Goal: Task Accomplishment & Management: Use online tool/utility

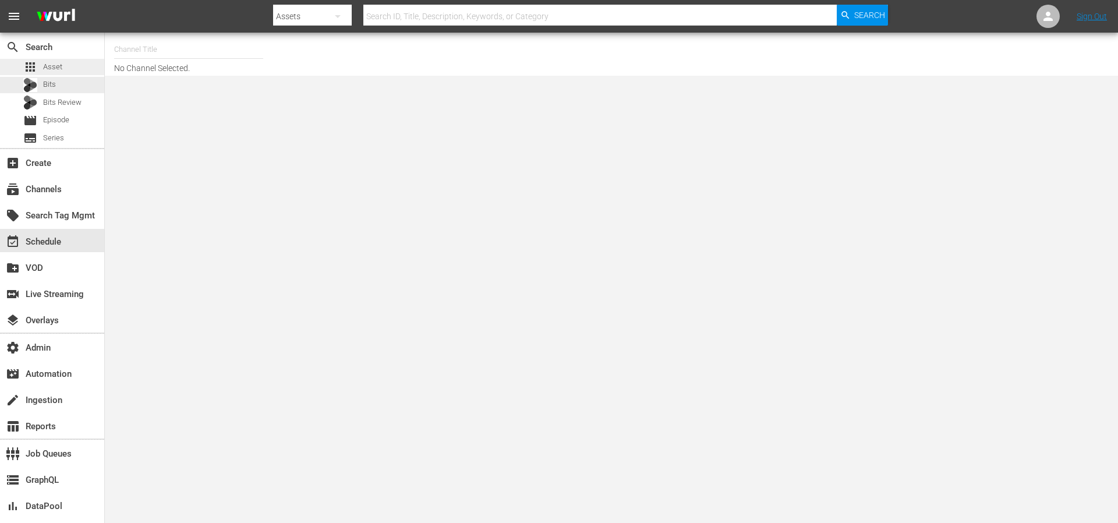
click at [63, 69] on div "apps Asset" at bounding box center [52, 67] width 104 height 16
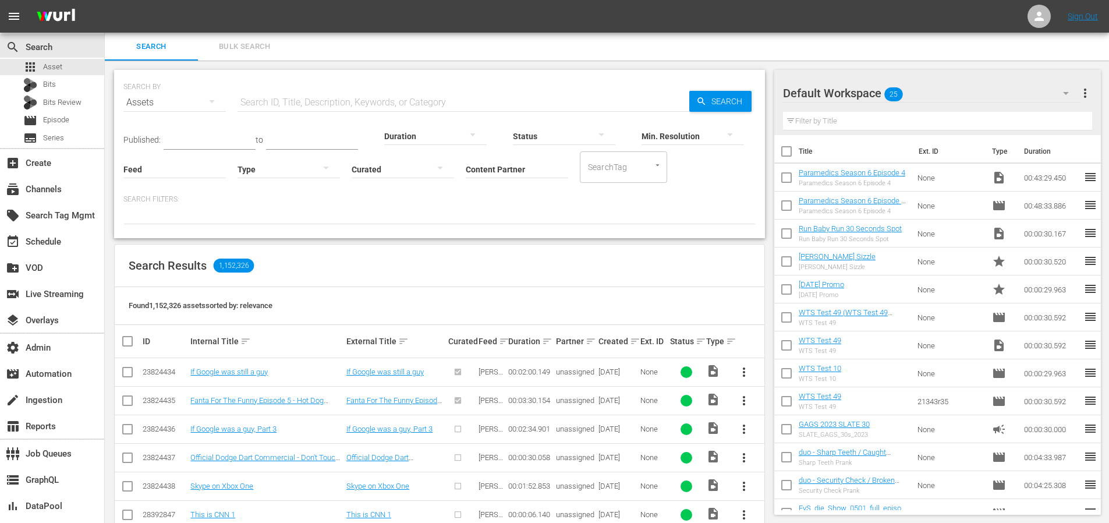
click at [474, 102] on input "text" at bounding box center [464, 102] width 452 height 28
paste input "Pets VS. Everything | Pets VS. Seasons"
click at [685, 98] on input "Pets VS. Everything | Pets VS. Seasons" at bounding box center [464, 102] width 452 height 28
type input "Pets VS. Everything | Pets VS. Seasons"
click at [713, 100] on span "Search" at bounding box center [729, 101] width 45 height 21
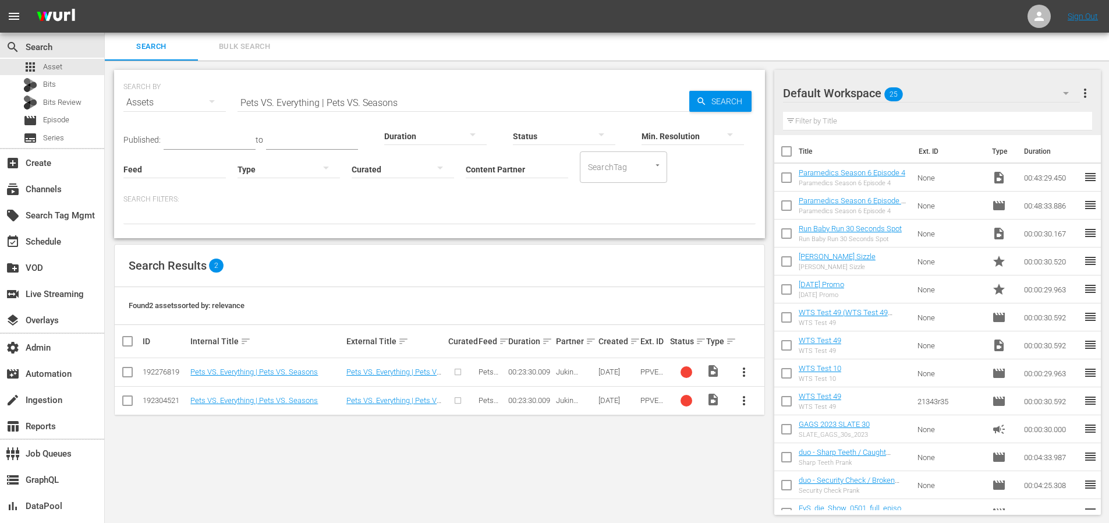
click at [686, 369] on div at bounding box center [687, 372] width 12 height 12
click at [263, 369] on link "Pets VS. Everything | Pets VS. Seasons" at bounding box center [253, 371] width 127 height 9
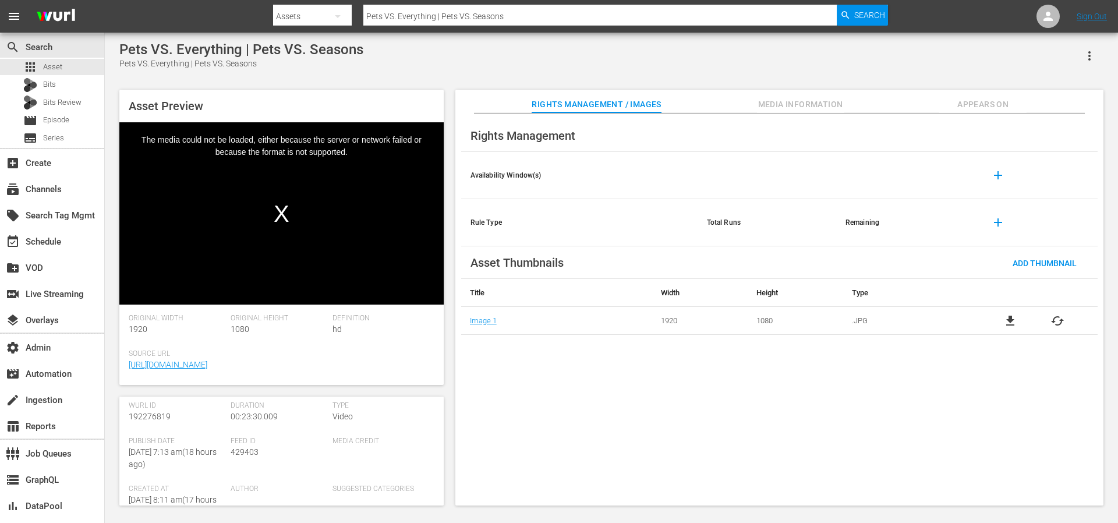
scroll to position [107, 0]
click at [155, 456] on span "192276819" at bounding box center [150, 455] width 42 height 9
copy span "192276819"
click at [804, 94] on button "Media Information" at bounding box center [800, 101] width 87 height 23
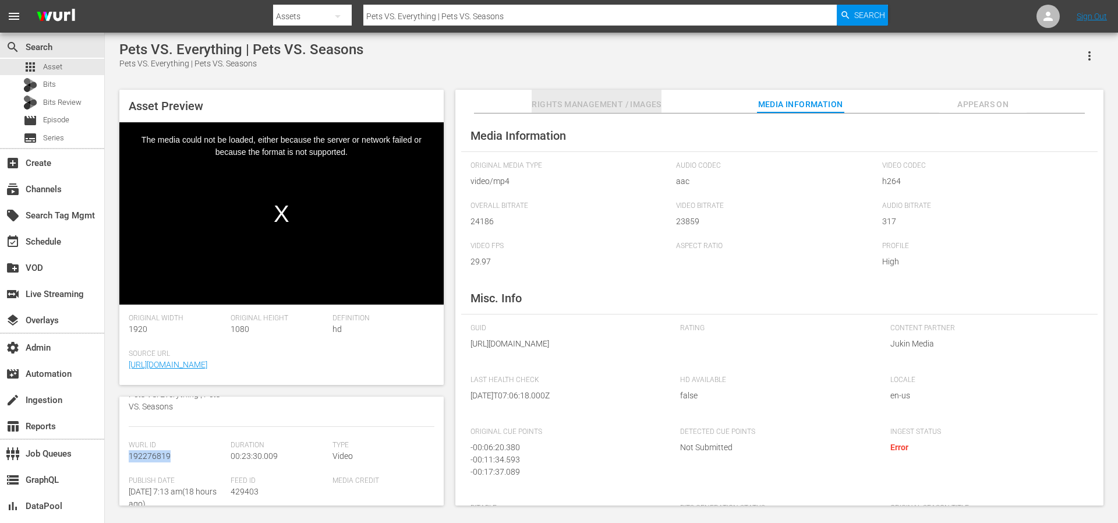
click at [600, 102] on span "Rights Management / Images" at bounding box center [596, 104] width 129 height 15
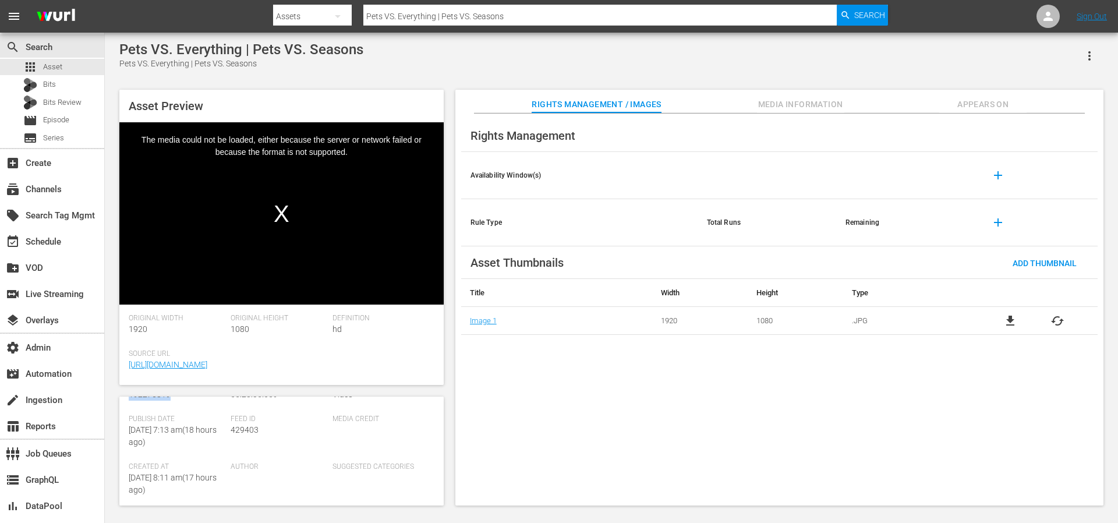
scroll to position [229, 0]
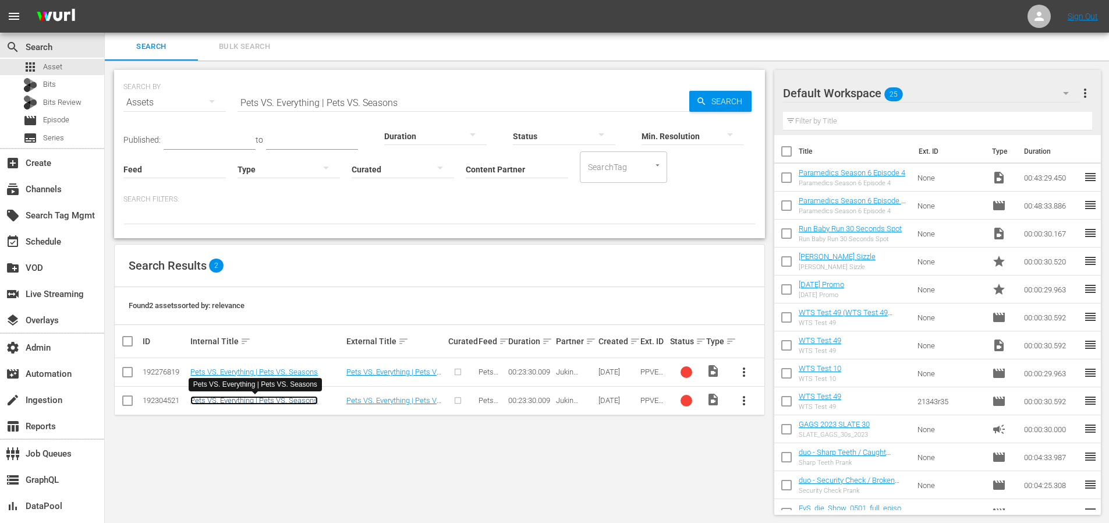
click at [253, 400] on link "Pets VS. Everything | Pets VS. Seasons" at bounding box center [253, 400] width 127 height 9
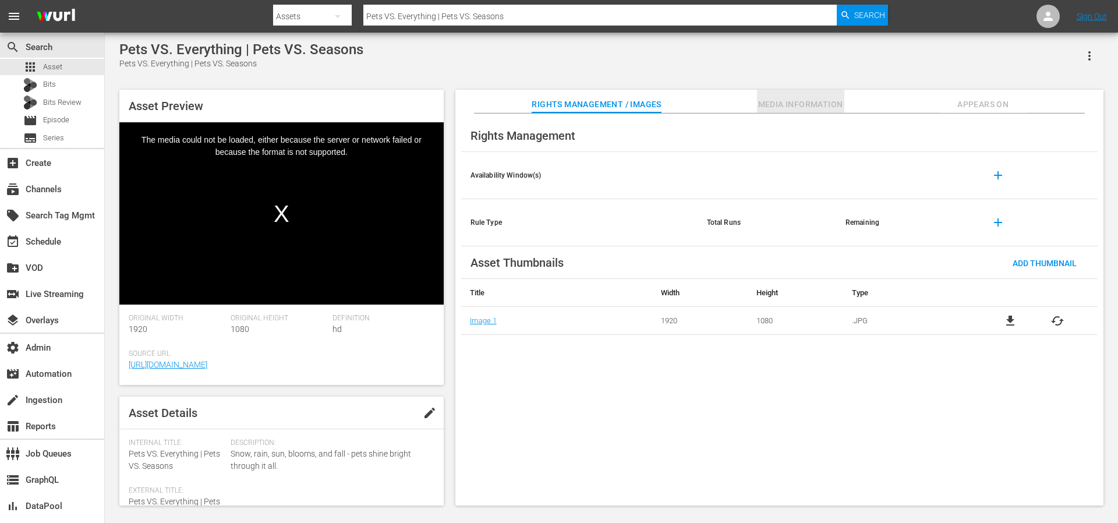
click at [770, 109] on span "Media Information" at bounding box center [800, 104] width 87 height 15
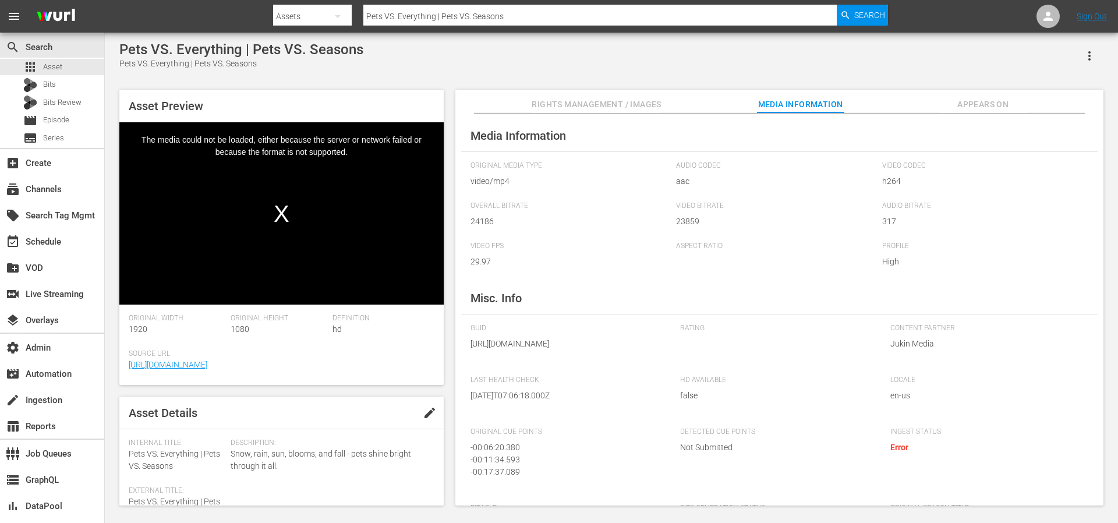
click at [709, 56] on div "Pets VS. Everything | Pets VS. Seasons Pets VS. Everything | Pets VS. Seasons" at bounding box center [611, 55] width 984 height 29
click at [854, 42] on div "Pets VS. Everything | Pets VS. Seasons Pets VS. Everything | Pets VS. Seasons" at bounding box center [611, 55] width 984 height 29
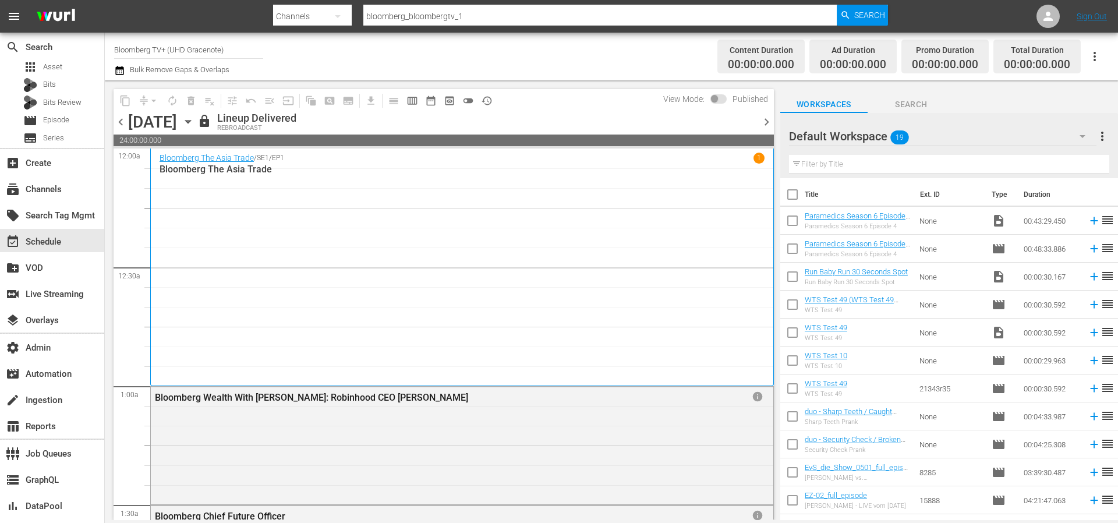
scroll to position [5325, 0]
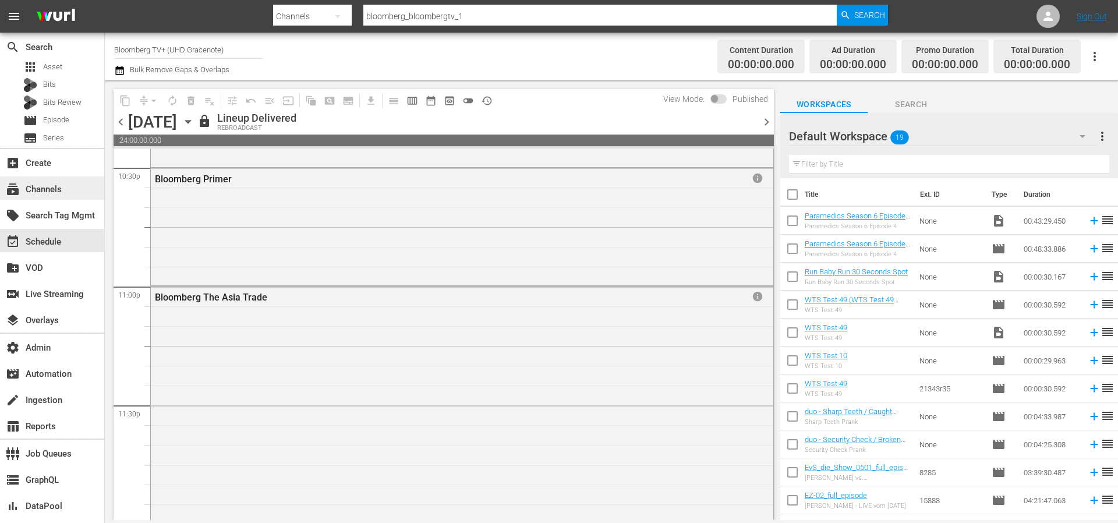
click at [48, 197] on div "subscriptions Channels" at bounding box center [52, 187] width 104 height 23
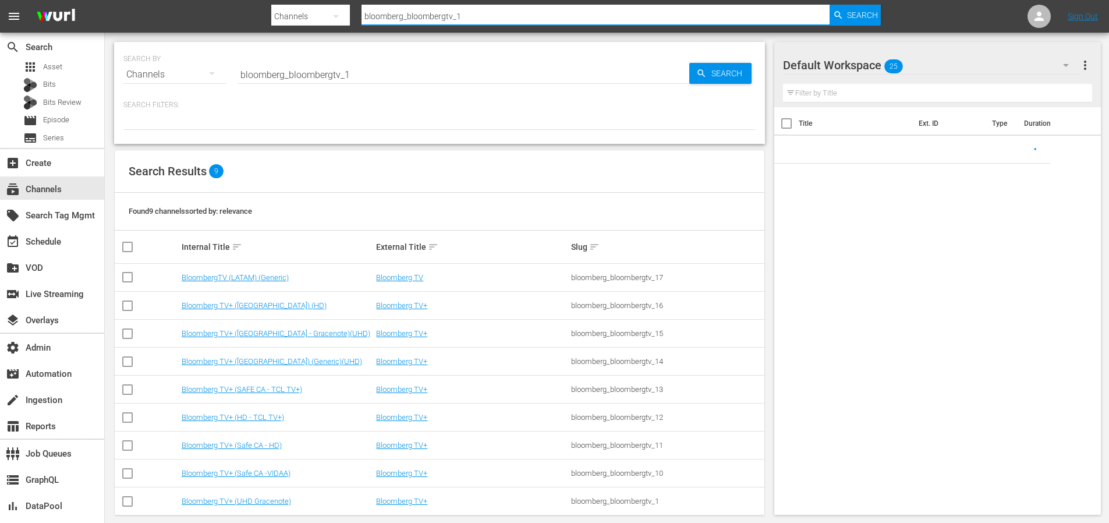
drag, startPoint x: 479, startPoint y: 16, endPoint x: 341, endPoint y: 15, distance: 138.0
click at [343, 15] on div "Search By Channels Search ID, Title, Description, Keywords, or Category bloombe…" at bounding box center [576, 16] width 610 height 28
paste input "amc_absolutereality"
type input "amc_absolutereality_1"
click at [852, 8] on span "Search" at bounding box center [862, 15] width 31 height 21
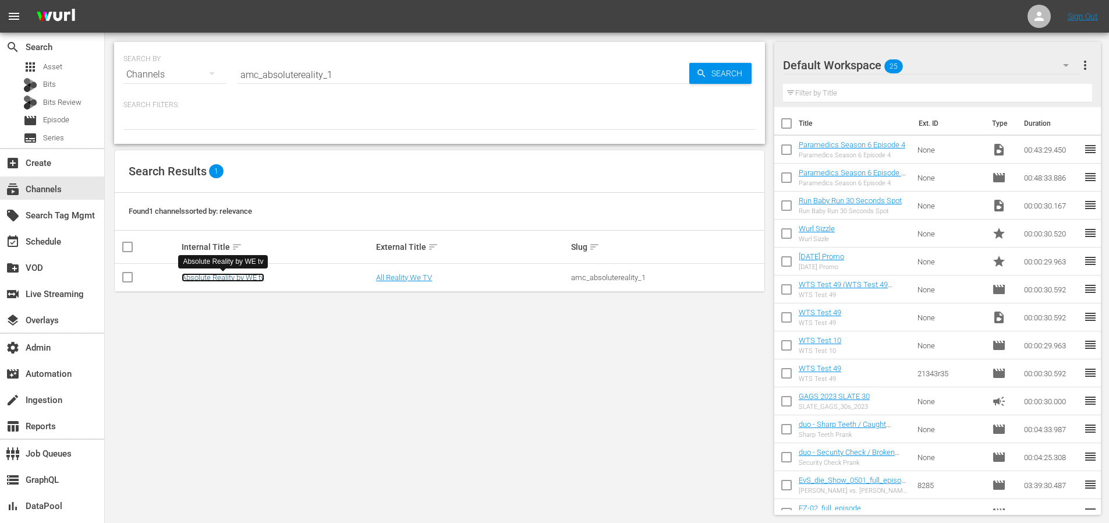
click at [249, 275] on link "Absolute Reality by WE tv" at bounding box center [223, 277] width 83 height 9
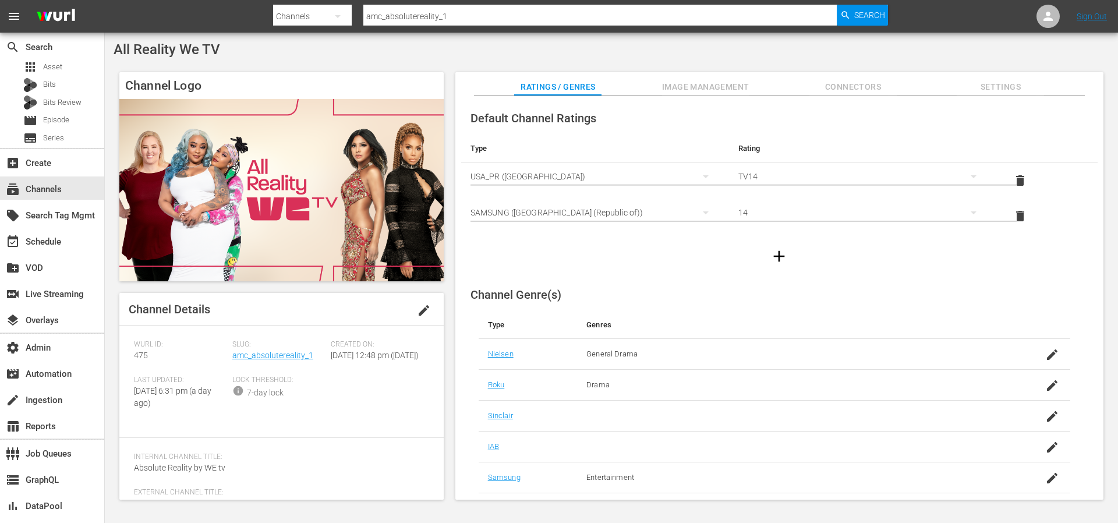
scroll to position [84, 0]
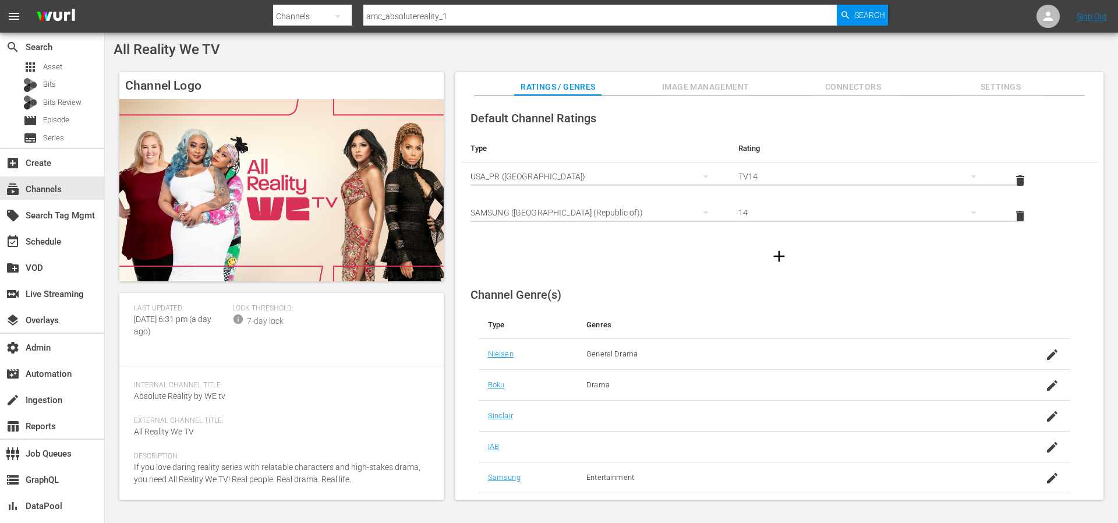
click at [710, 87] on span "Image Management" at bounding box center [705, 87] width 87 height 15
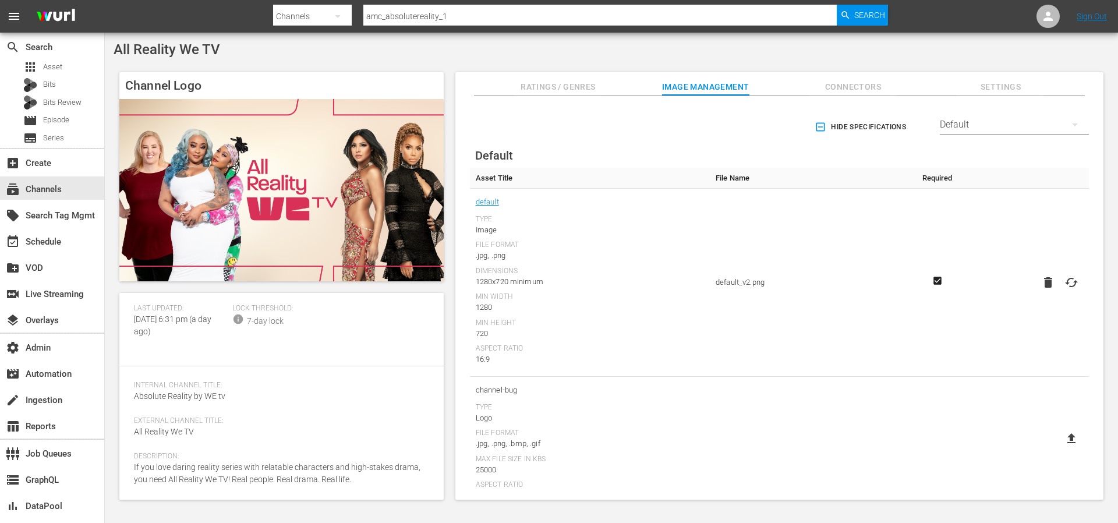
click at [961, 125] on div "Default" at bounding box center [1014, 124] width 149 height 33
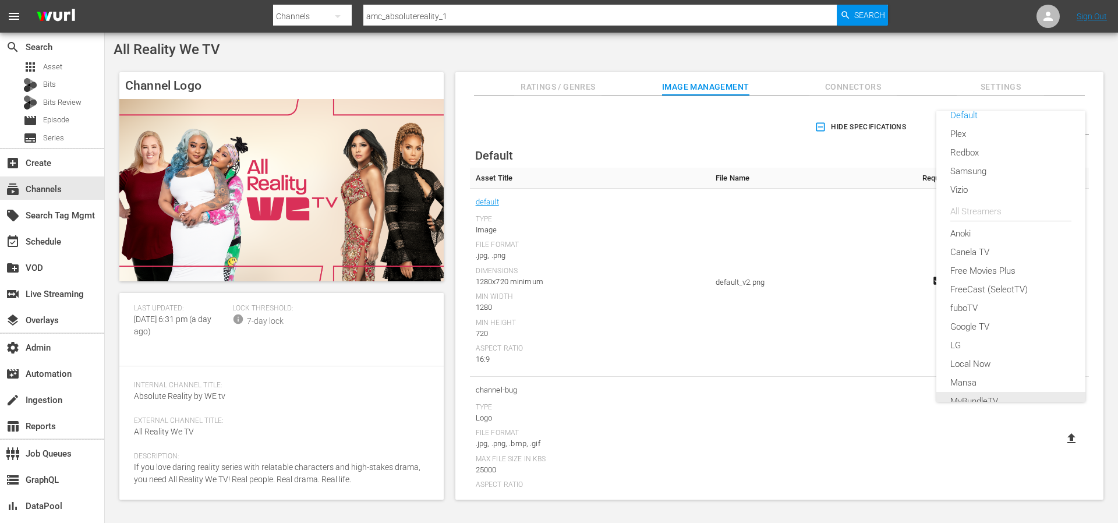
scroll to position [267, 0]
click at [969, 114] on div "LG" at bounding box center [1010, 117] width 121 height 19
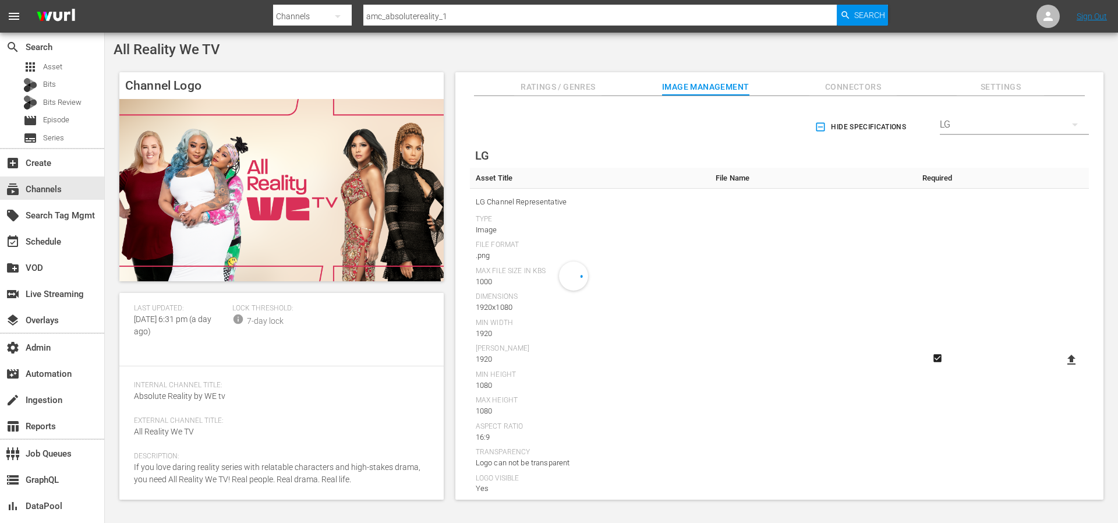
scroll to position [0, 0]
click at [816, 127] on icon "button" at bounding box center [820, 127] width 9 height 9
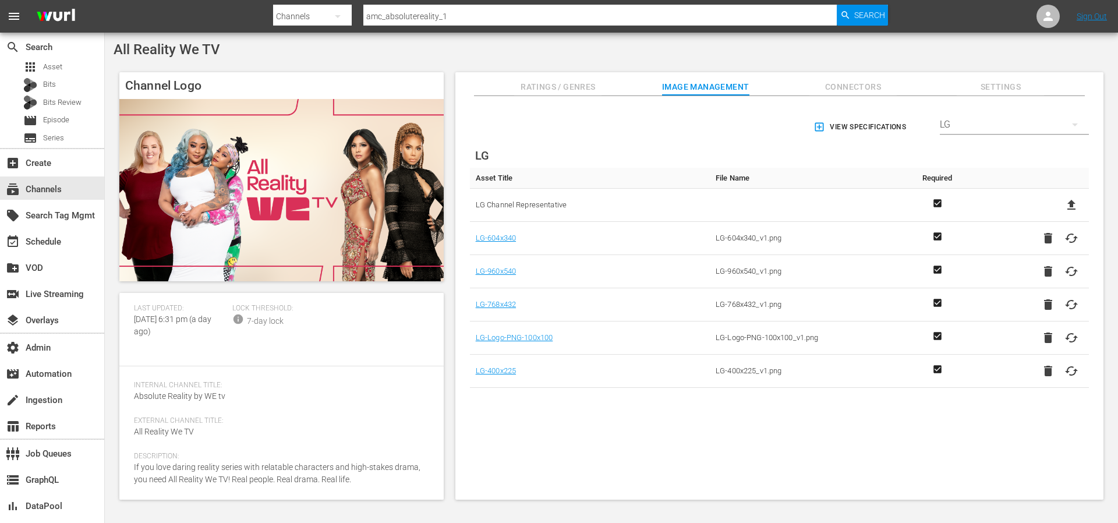
click at [965, 125] on div "LG" at bounding box center [1014, 124] width 149 height 33
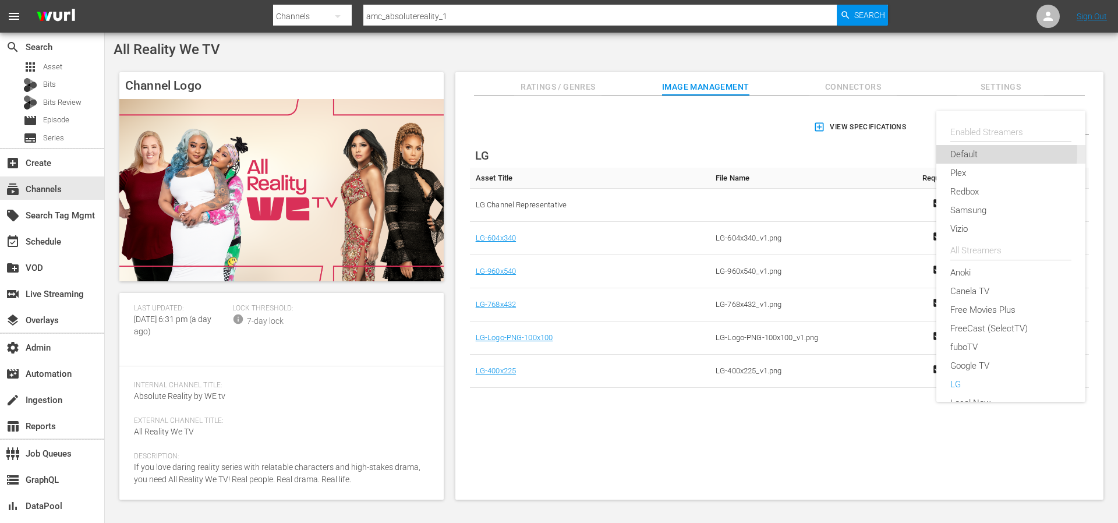
click at [968, 153] on div "Default" at bounding box center [1010, 154] width 121 height 19
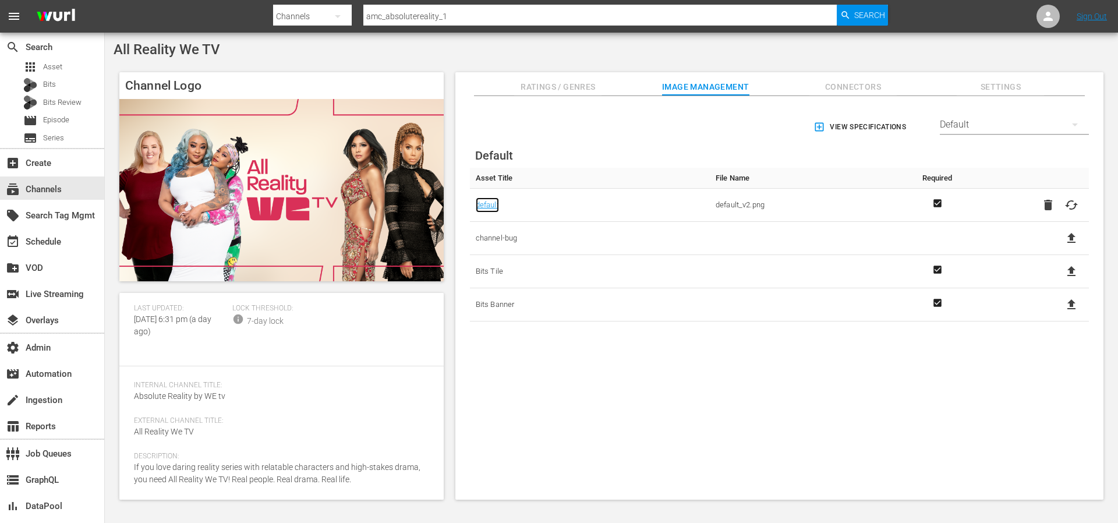
click at [494, 204] on link "default" at bounding box center [487, 204] width 23 height 15
click at [676, 59] on div "All Reality We TV Channel Logo Channel Details edit Wurl ID: 475 Slug: amc_abso…" at bounding box center [611, 274] width 1013 height 483
click at [950, 129] on div "Default" at bounding box center [1014, 124] width 149 height 33
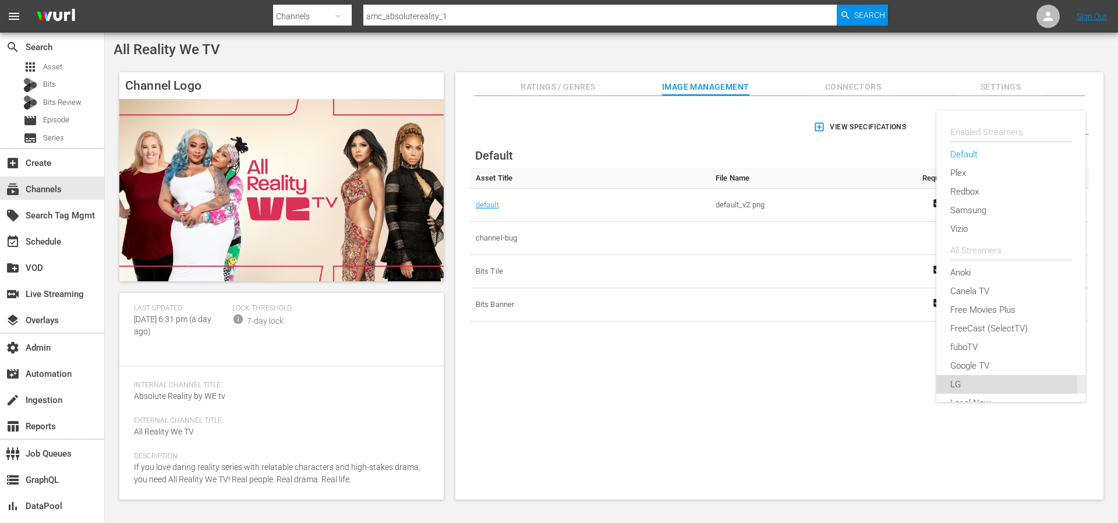
click at [958, 386] on div "LG" at bounding box center [1010, 384] width 121 height 19
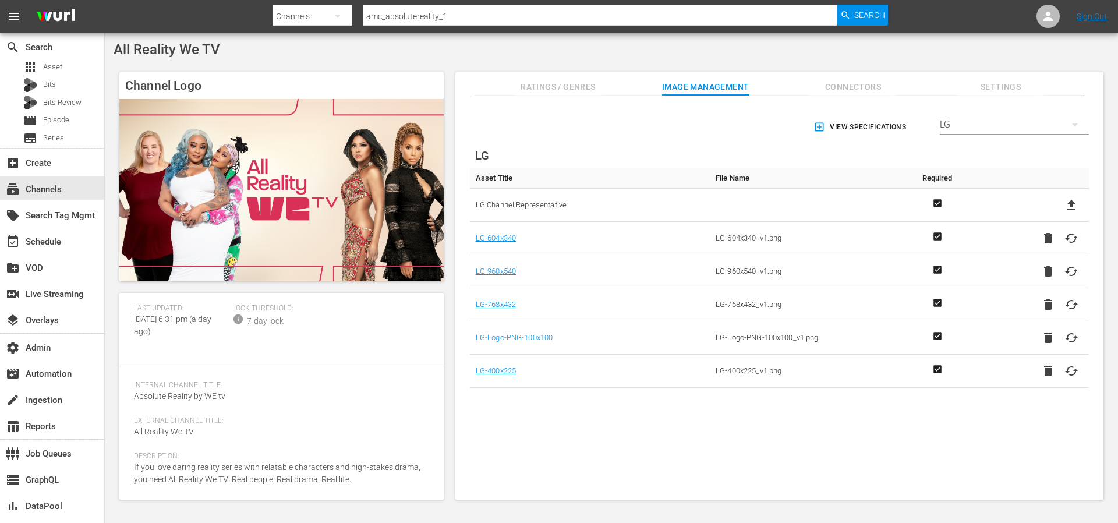
click at [1064, 206] on icon at bounding box center [1071, 205] width 14 height 14
click at [1060, 215] on input "file" at bounding box center [1060, 215] width 1 height 1
type input "C:\fakepath\default_v2 (1).png"
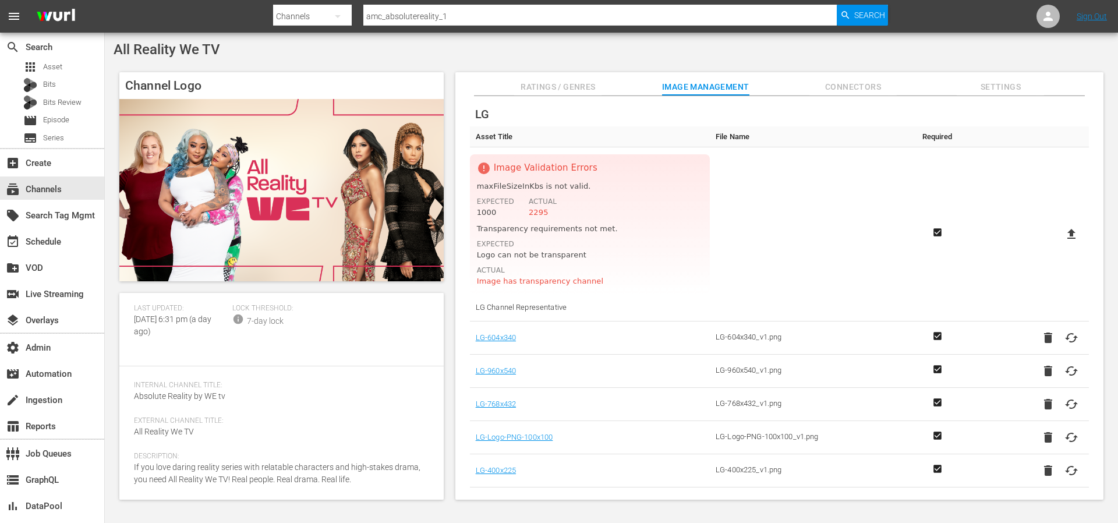
scroll to position [43, 0]
click at [1067, 234] on icon at bounding box center [1071, 232] width 8 height 10
click at [1060, 242] on input "file" at bounding box center [1060, 242] width 1 height 1
click at [1075, 233] on label at bounding box center [1071, 232] width 23 height 21
click at [1060, 242] on input "file" at bounding box center [1060, 242] width 1 height 1
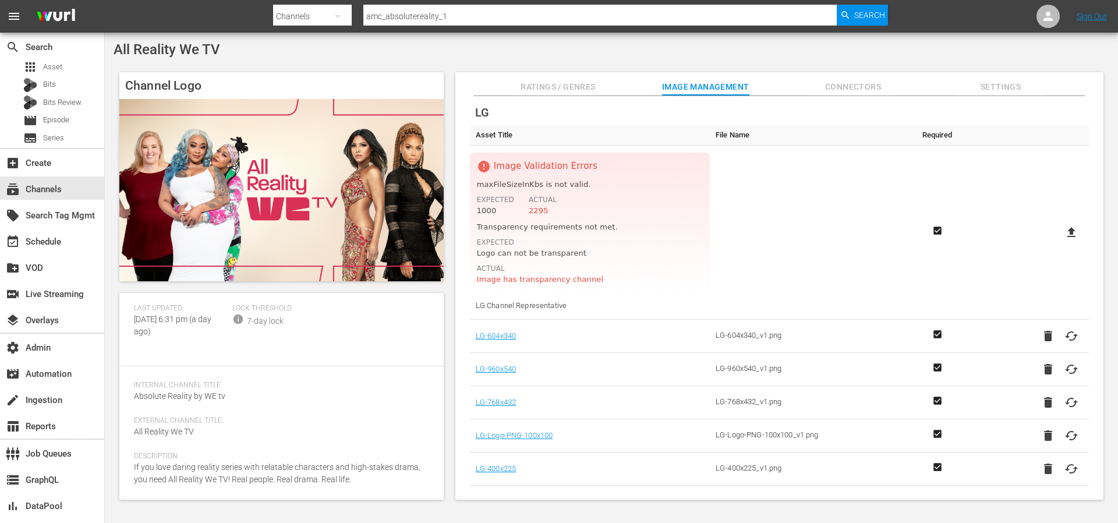
type input "C:\fakepath\default_v2_compressed_png8.png"
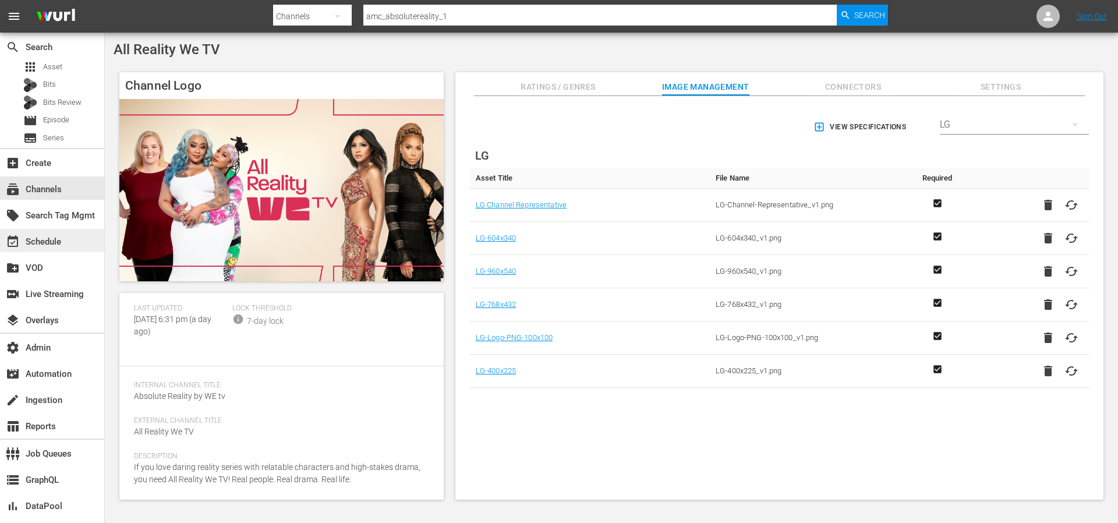
click at [42, 232] on div "event_available Schedule" at bounding box center [52, 240] width 104 height 23
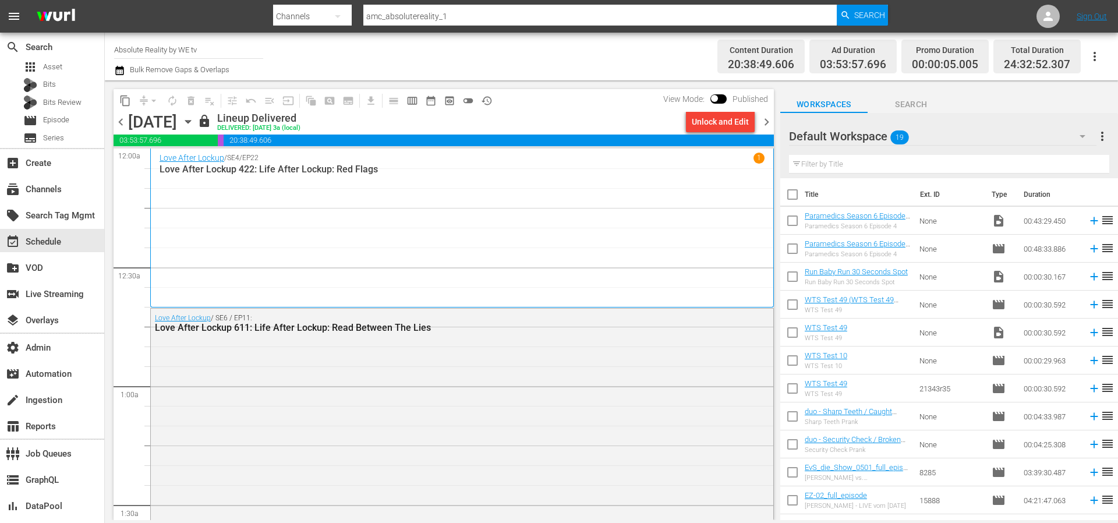
click at [720, 97] on input "checkbox" at bounding box center [714, 101] width 24 height 8
click at [720, 97] on input "checkbox" at bounding box center [728, 101] width 24 height 8
checkbox input "false"
click at [70, 190] on div "subscriptions Channels" at bounding box center [52, 187] width 104 height 23
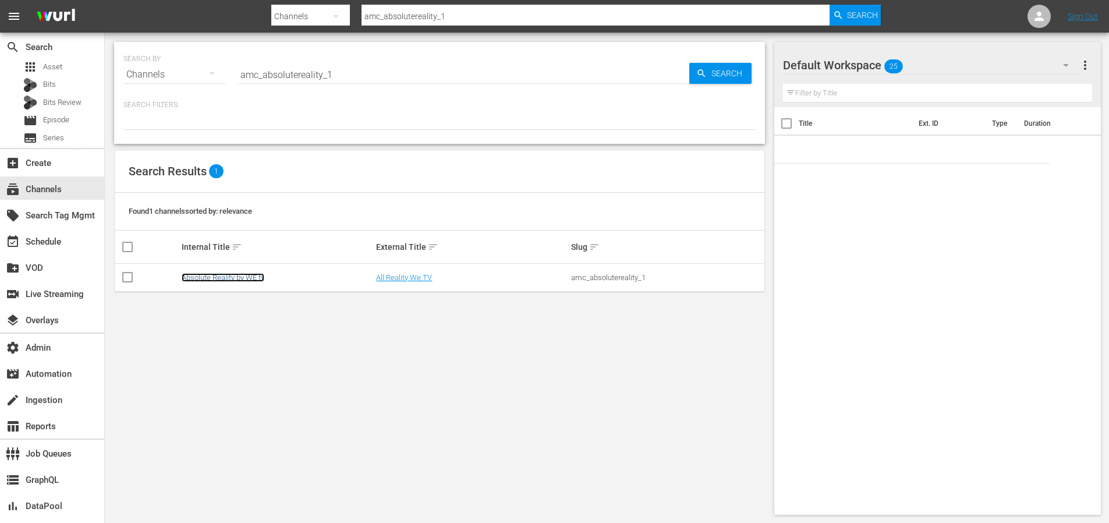
click at [211, 274] on link "Absolute Reality by WE tv" at bounding box center [223, 277] width 83 height 9
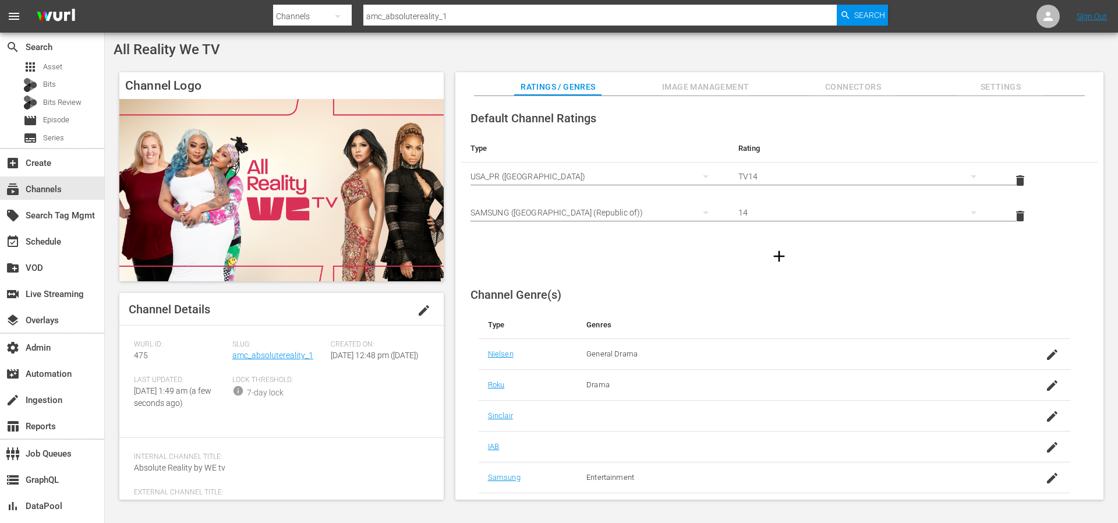
click at [422, 314] on span "edit" at bounding box center [424, 310] width 14 height 14
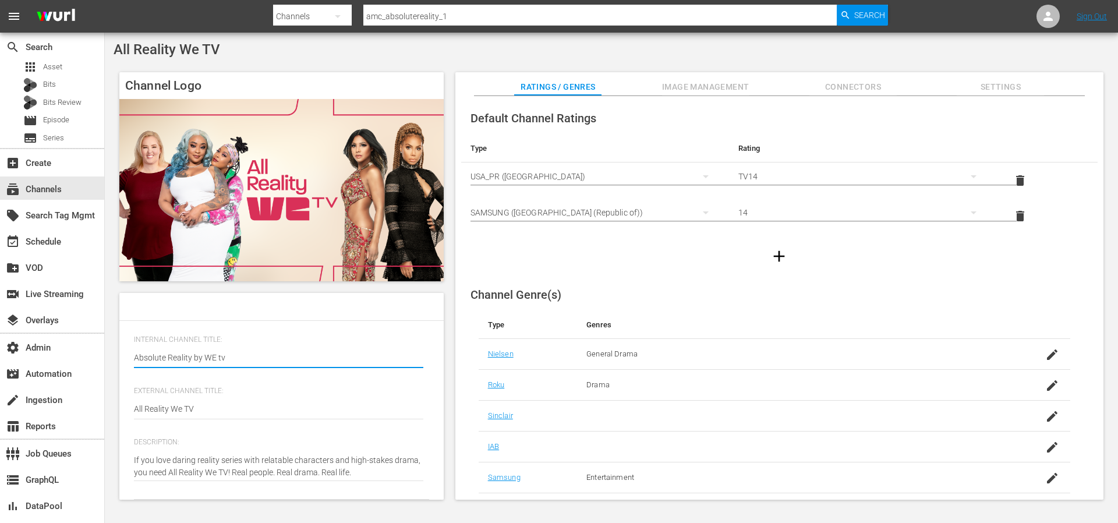
scroll to position [141, 0]
type textarea "If you love daring reality series with relatable characters and high-stakes dra…"
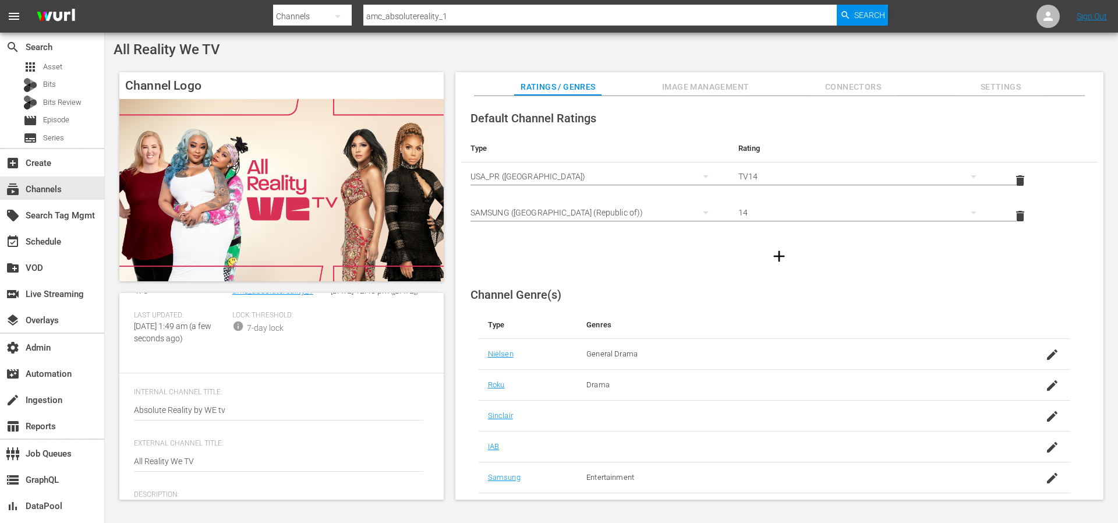
scroll to position [0, 0]
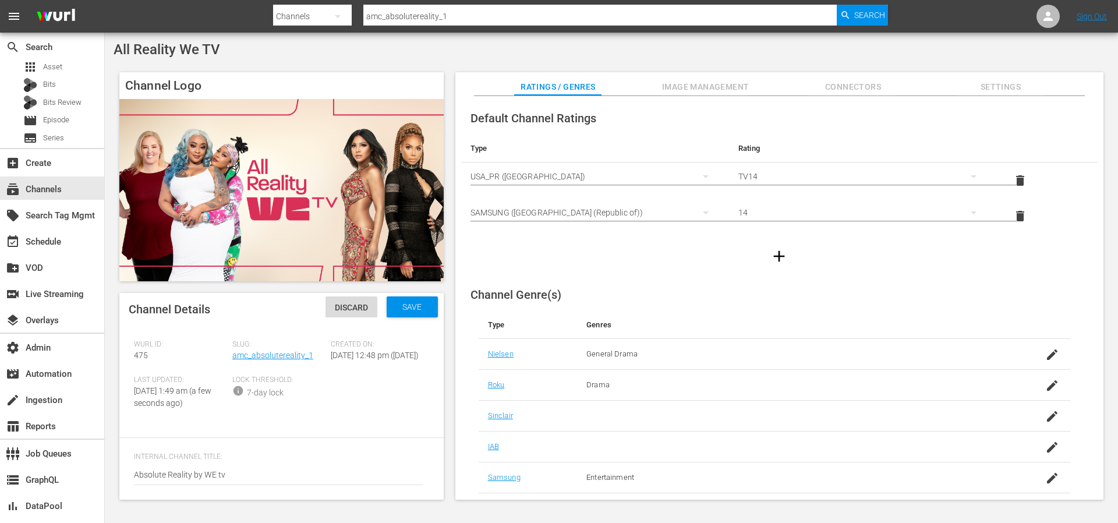
type textarea "If you love daring reality series with relatable characters and high-stakes dra…"
click at [422, 306] on span "Save" at bounding box center [412, 306] width 38 height 9
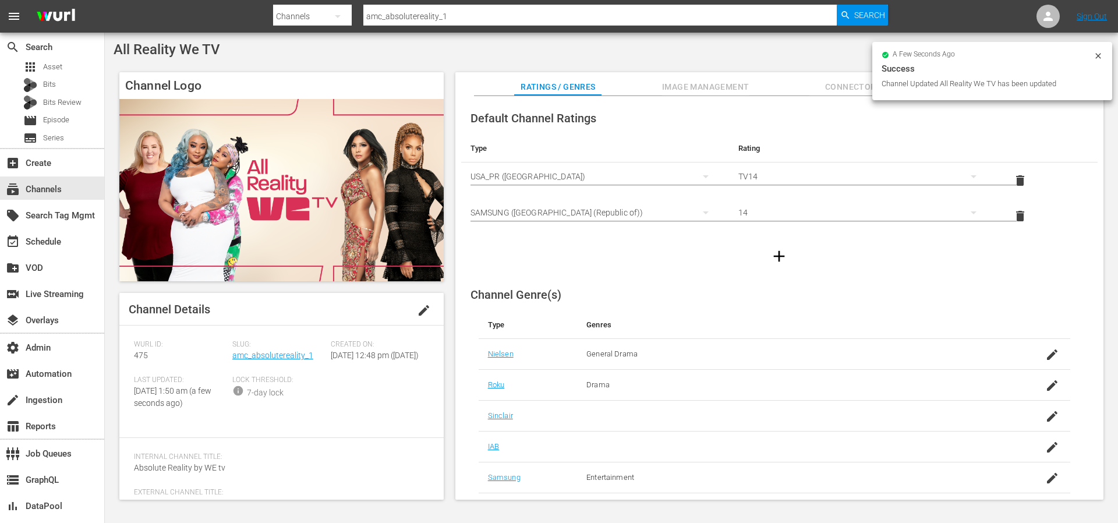
click at [1096, 56] on icon at bounding box center [1097, 55] width 9 height 9
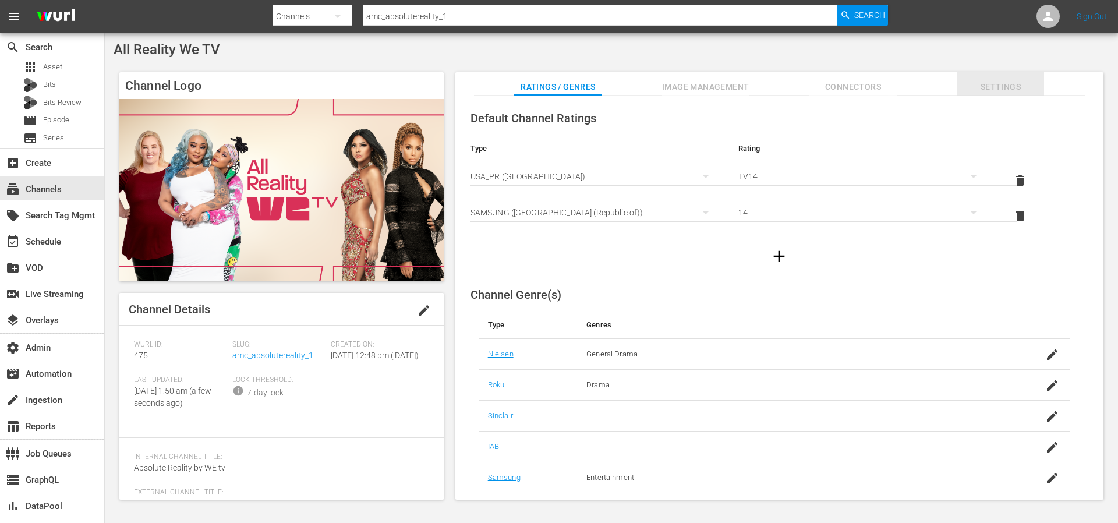
click at [1010, 86] on span "Settings" at bounding box center [1000, 87] width 87 height 15
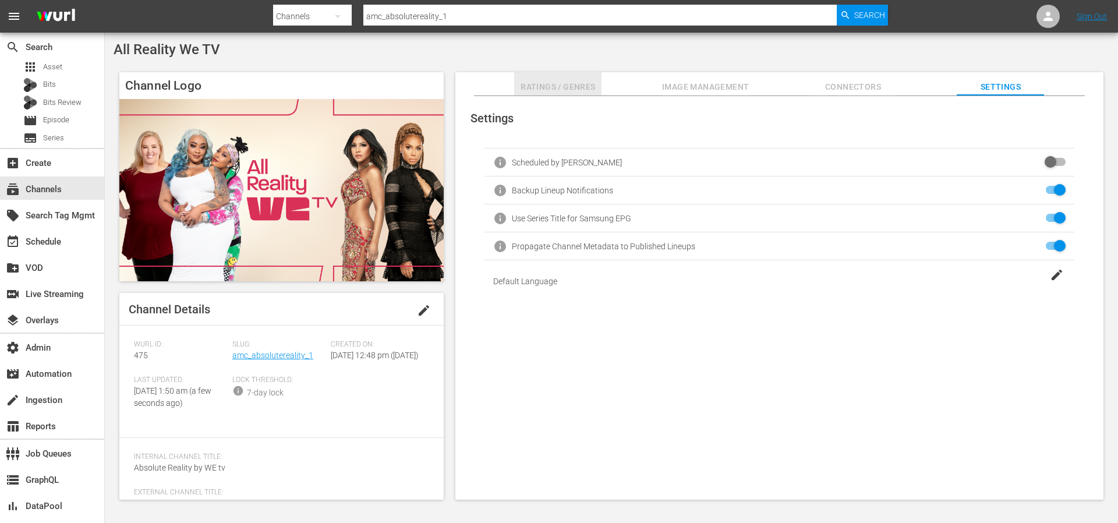
click at [568, 86] on span "Ratings / Genres" at bounding box center [557, 87] width 87 height 15
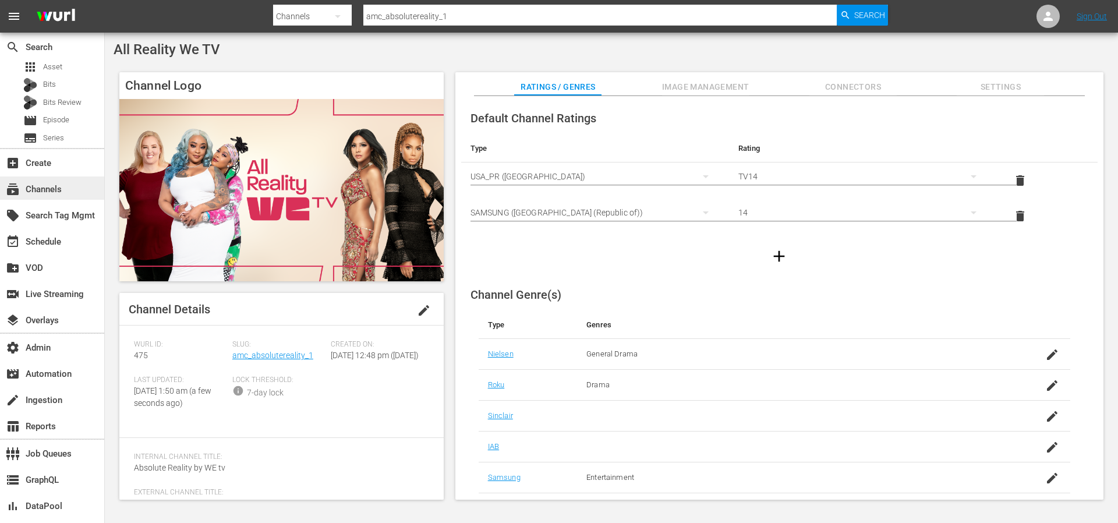
click at [38, 189] on div "subscriptions Channels" at bounding box center [32, 187] width 65 height 10
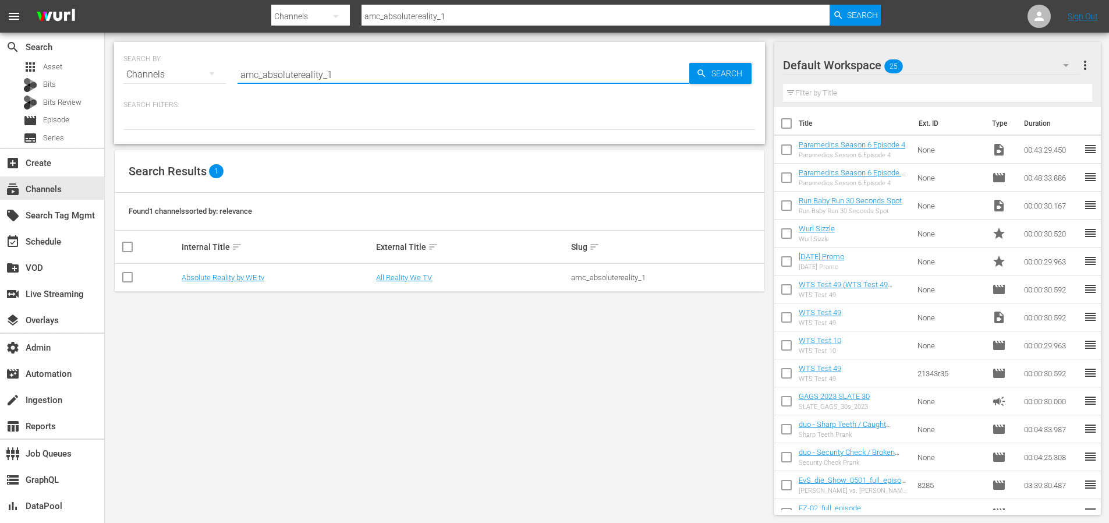
drag, startPoint x: 357, startPoint y: 72, endPoint x: 201, endPoint y: 65, distance: 156.7
click at [201, 66] on div "SEARCH BY Search By Channels Search ID, Title, Description, Keywords, or Catego…" at bounding box center [439, 68] width 632 height 42
click at [355, 322] on div "SEARCH BY Search By Channels Search ID, Title, Description, Keywords, or Catego…" at bounding box center [440, 278] width 670 height 491
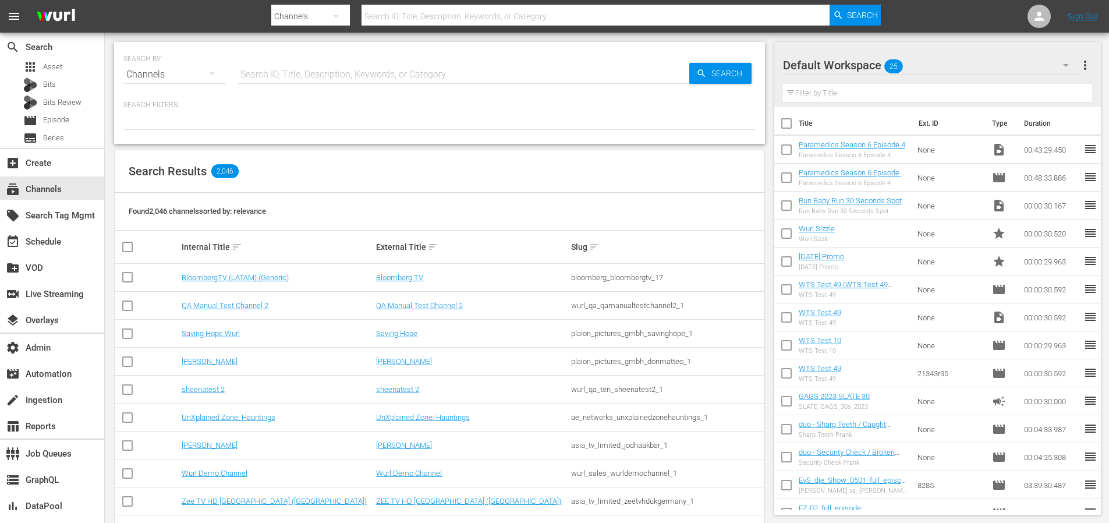
click at [421, 12] on input "text" at bounding box center [596, 16] width 469 height 28
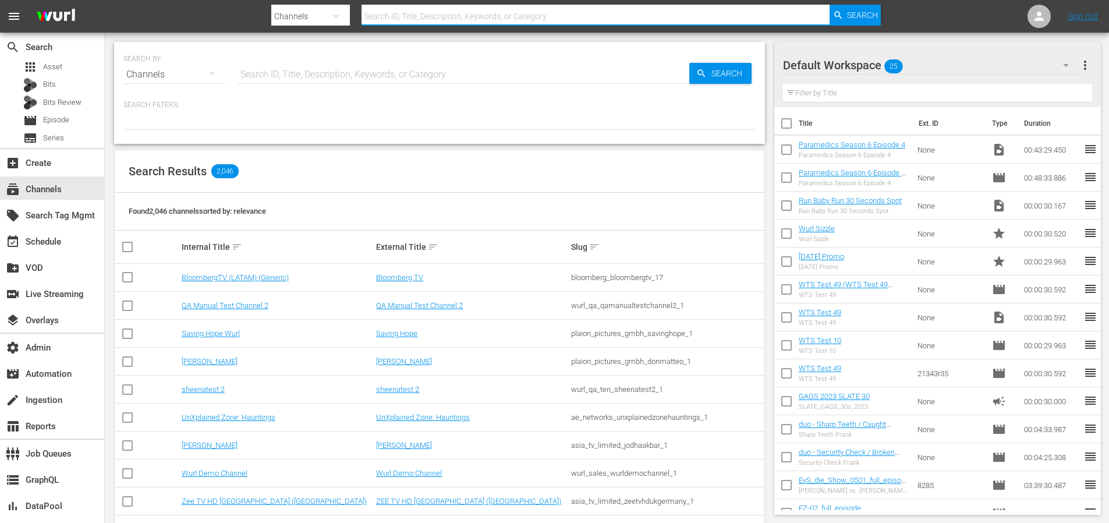
paste input "ZeeOne"
type input "ZeeOne"
click at [869, 16] on span "Search" at bounding box center [862, 15] width 31 height 21
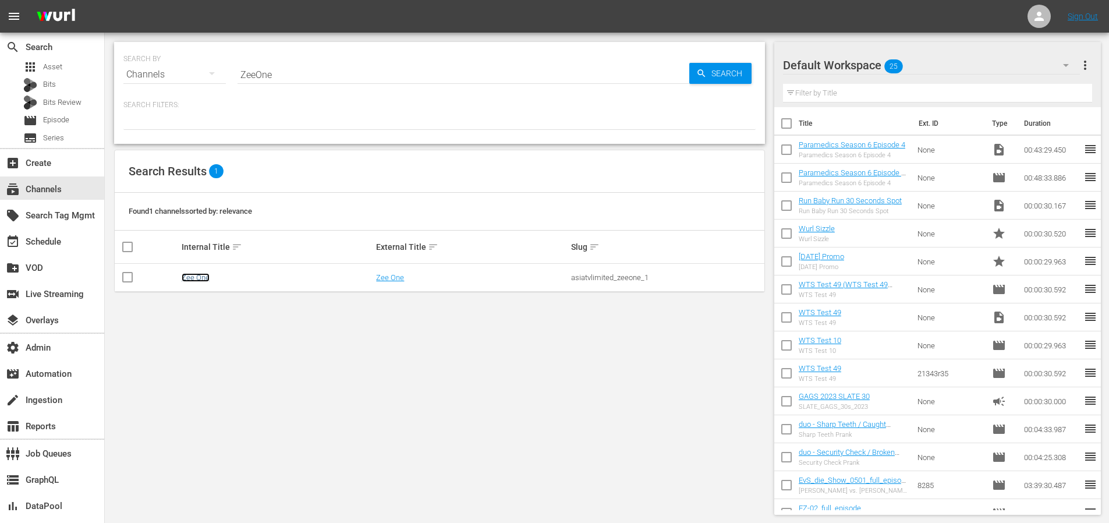
click at [204, 273] on link "Zee One" at bounding box center [196, 277] width 28 height 9
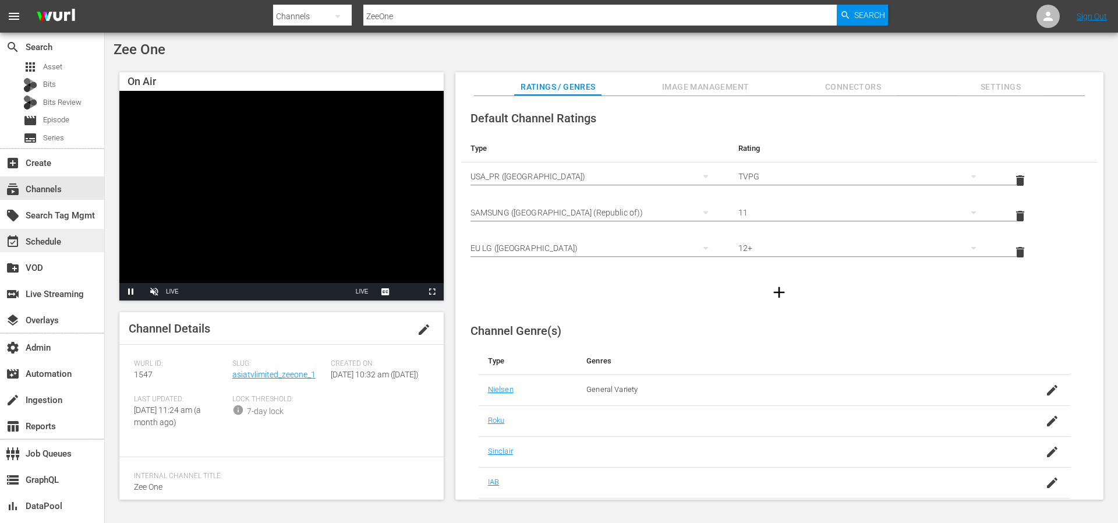
click at [42, 241] on div "event_available Schedule" at bounding box center [32, 240] width 65 height 10
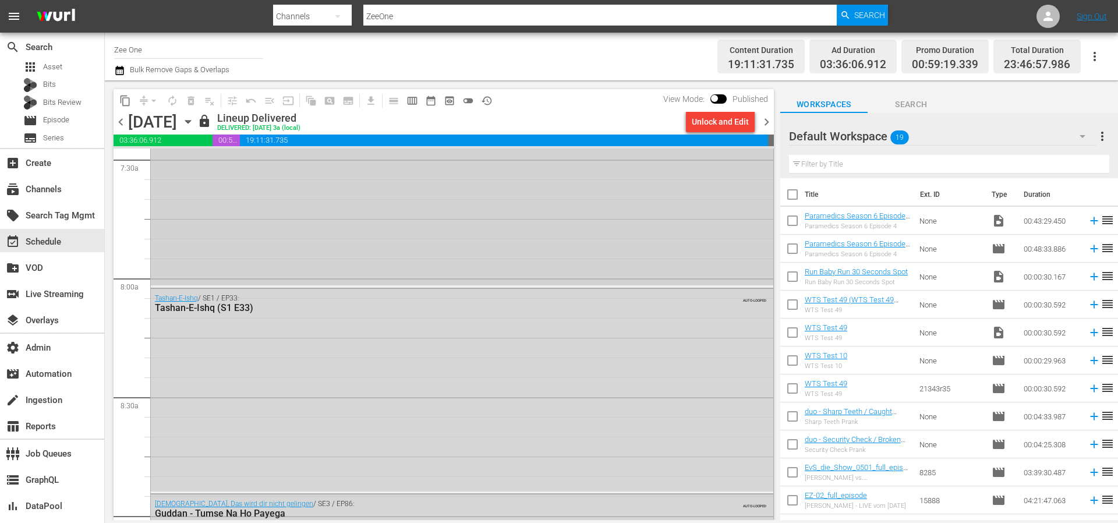
scroll to position [1981, 0]
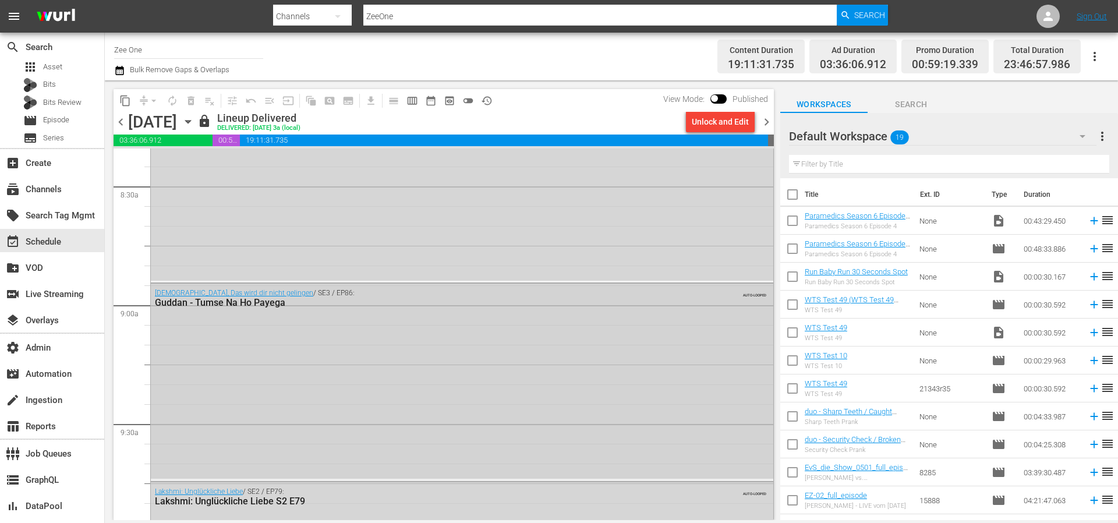
click at [479, 331] on div "Guddan, Das wird dir nicht gelingen / SE3 / EP86: Guddan - Tumse Na Ho Payega A…" at bounding box center [462, 381] width 622 height 195
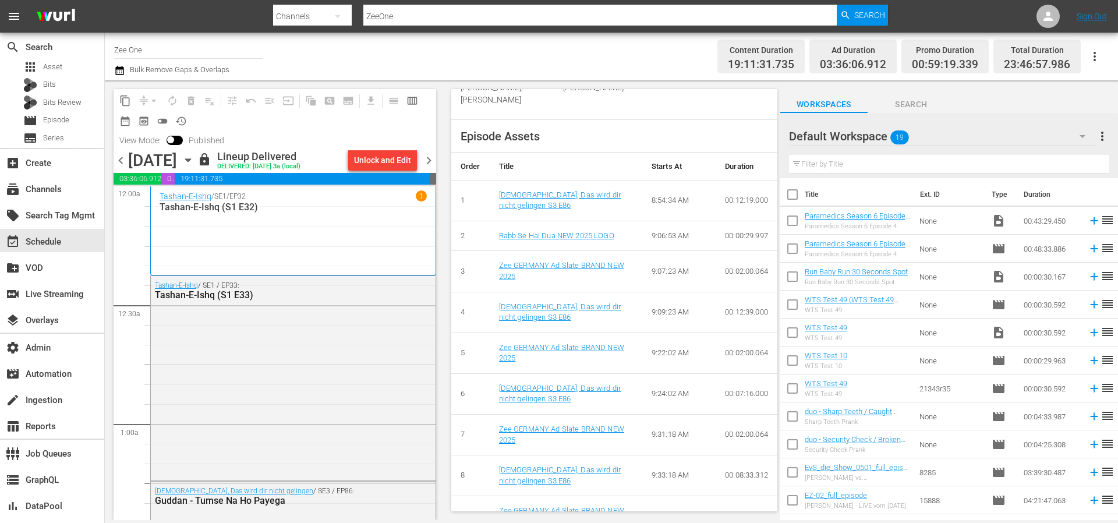
scroll to position [452, 0]
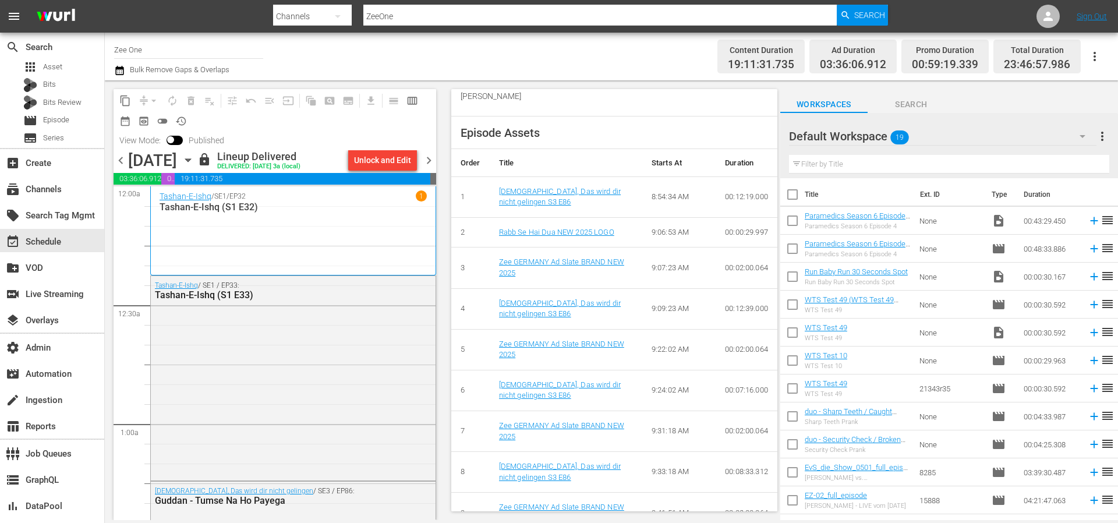
click at [311, 212] on p "Tashan-E-Ishq (S1 E32)" at bounding box center [293, 206] width 267 height 11
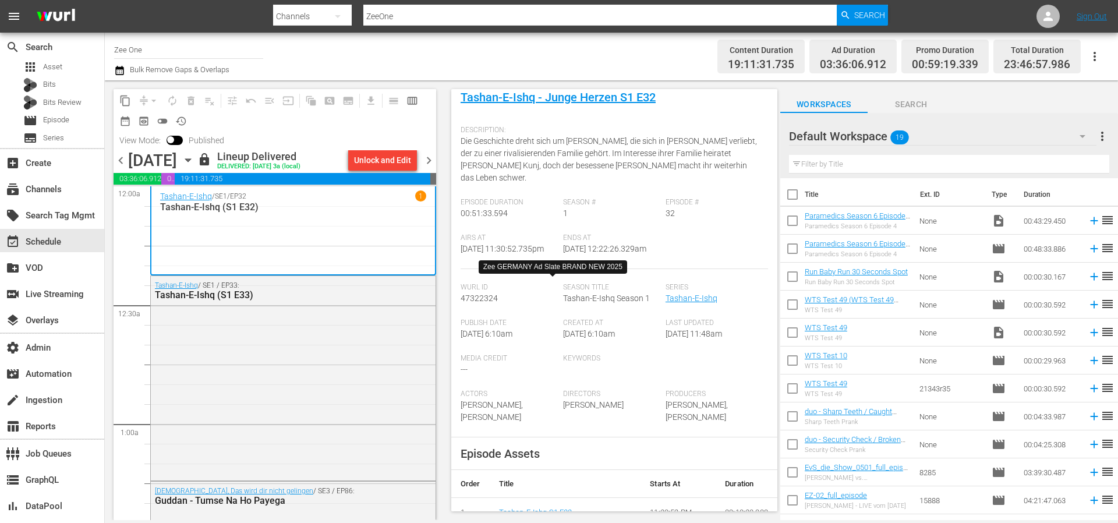
scroll to position [0, 0]
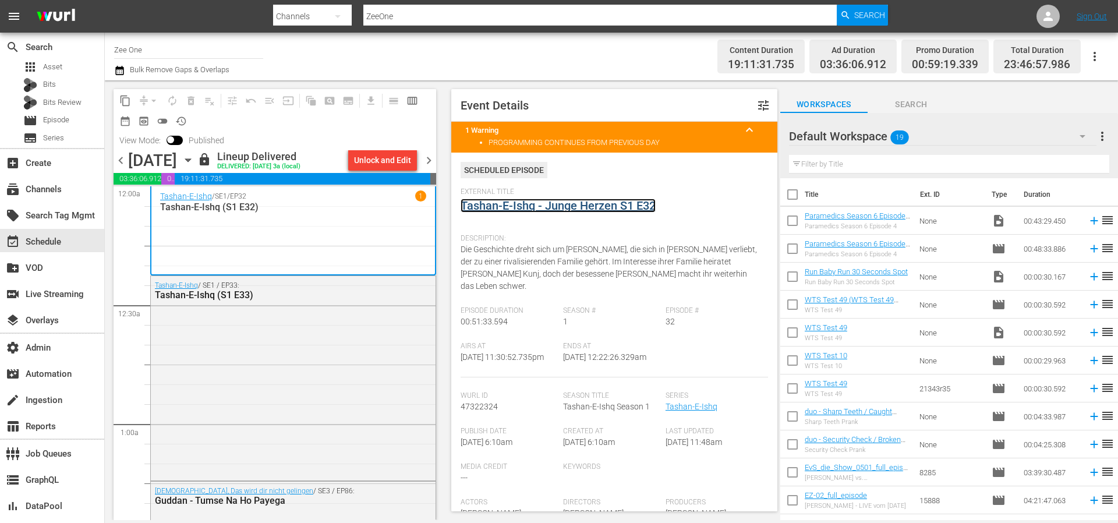
click at [598, 206] on link "Tashan-E-Ishq - Junge Herzen S1 E32" at bounding box center [558, 206] width 195 height 14
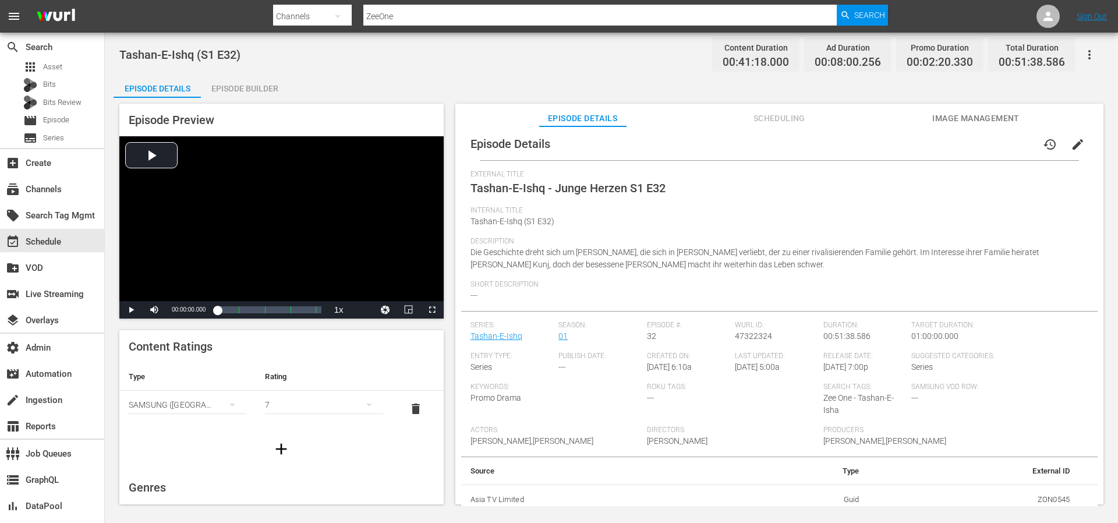
scroll to position [10, 0]
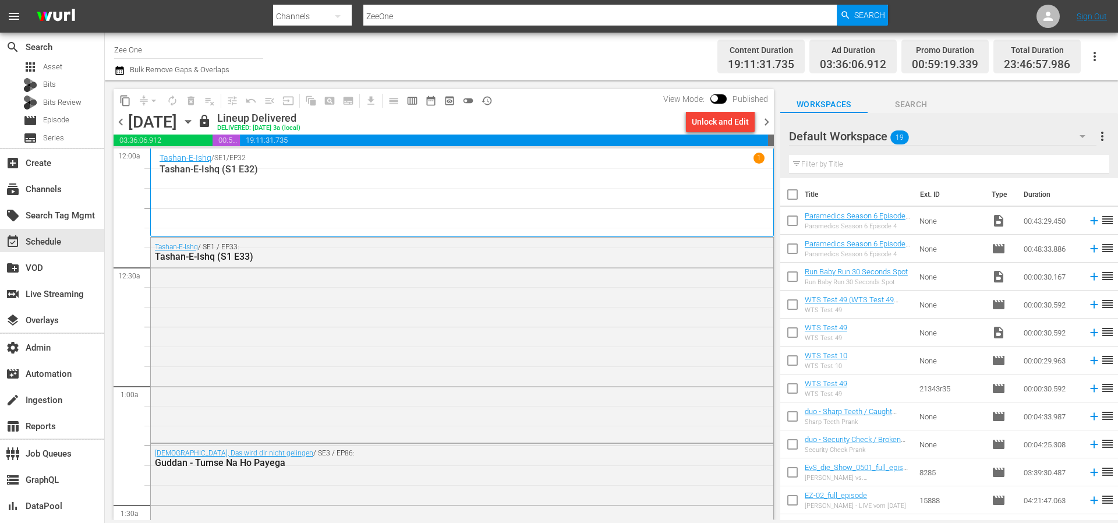
click at [125, 123] on span "chevron_left" at bounding box center [121, 122] width 15 height 15
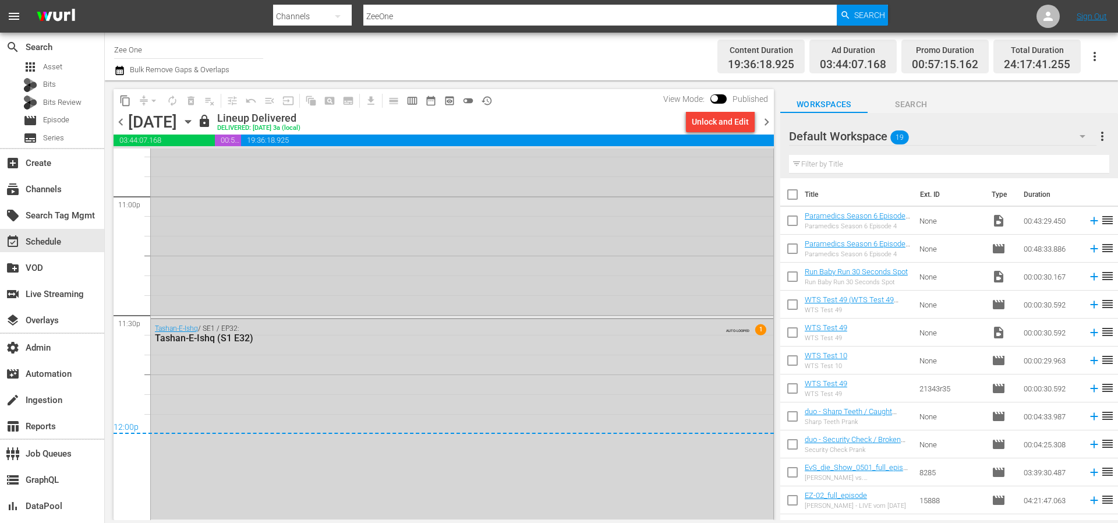
scroll to position [5418, 0]
click at [770, 122] on span "chevron_right" at bounding box center [766, 122] width 15 height 15
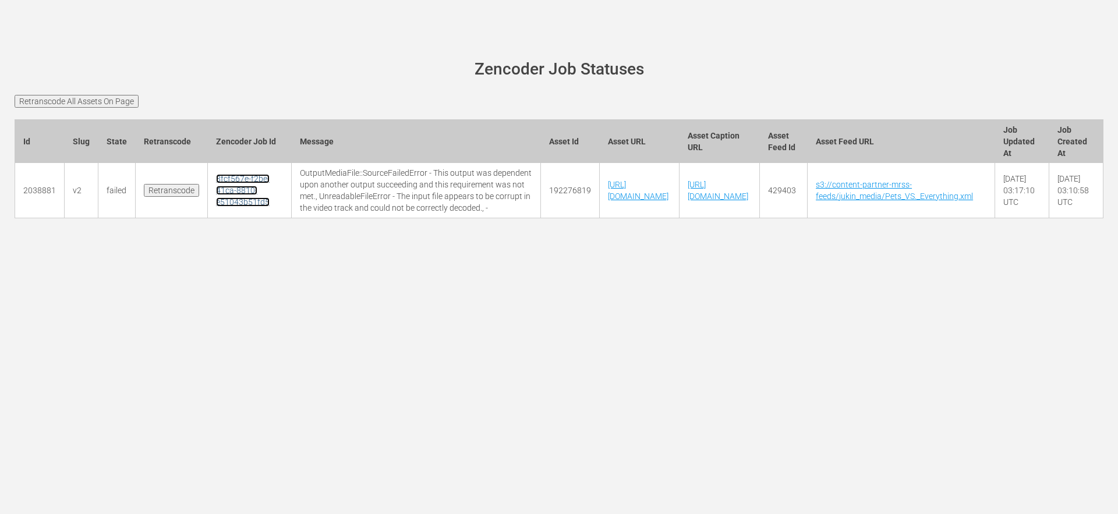
click at [235, 197] on link "8fcf567e-f2be-41ca-8810-e51043b51fd5" at bounding box center [243, 190] width 54 height 33
click at [239, 218] on td "8fcf567e-f2be-41ca-8810-e51043b51fd5" at bounding box center [250, 190] width 84 height 55
click at [221, 207] on link "8fcf567e-f2be-41ca-8810-e51043b51fd5" at bounding box center [243, 190] width 54 height 33
click at [998, 29] on div "wurl-scheduler.com site status Zencoder Job Statuses Retranscode All Assets On …" at bounding box center [559, 257] width 1118 height 514
click at [163, 197] on input "Retranscode" at bounding box center [171, 190] width 55 height 13
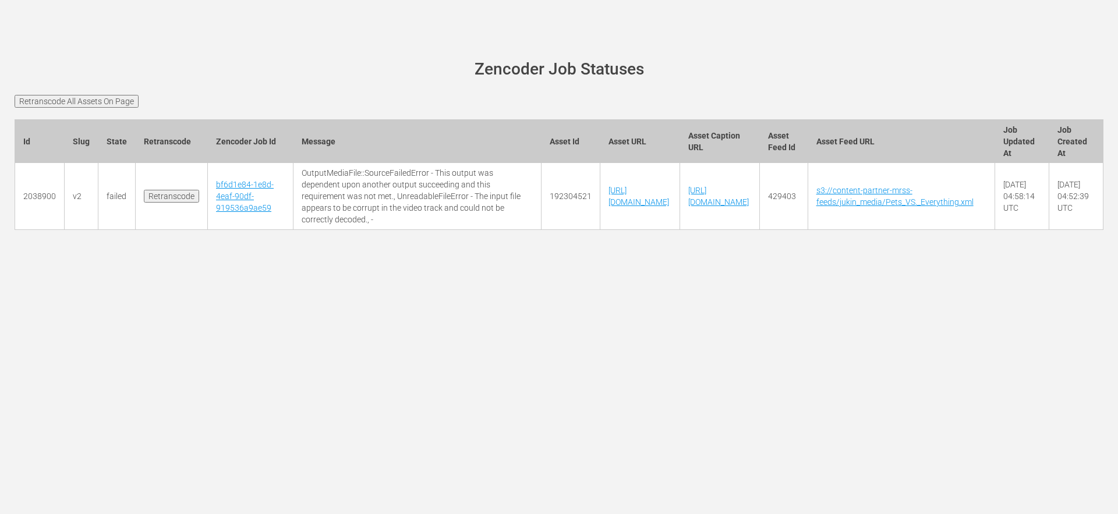
click at [400, 61] on h1 "Zencoder Job Statuses" at bounding box center [559, 70] width 1056 height 18
click at [200, 189] on td "Retranscode" at bounding box center [172, 196] width 72 height 67
click at [179, 203] on input "Retranscode" at bounding box center [171, 196] width 55 height 13
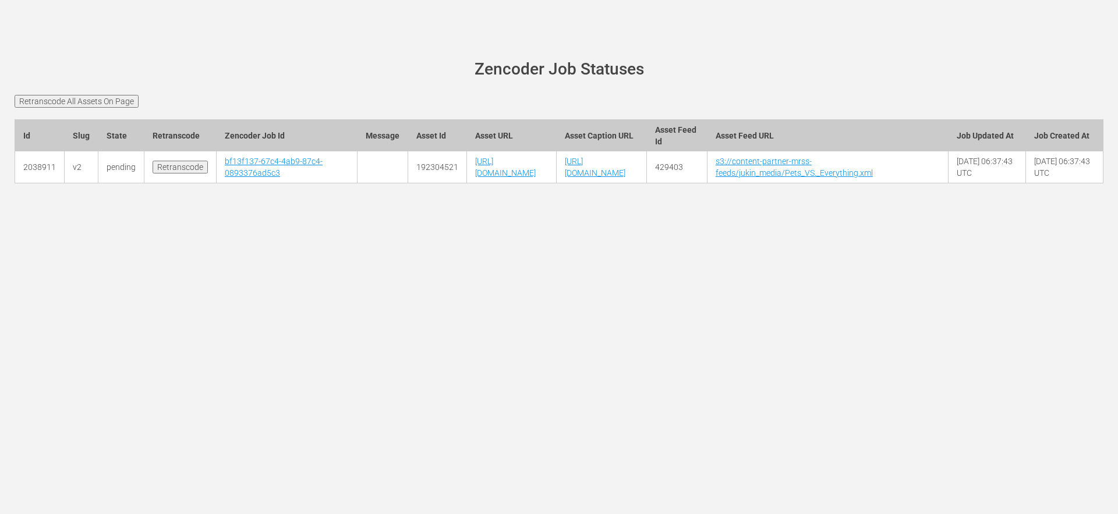
click at [243, 178] on td "bf13f137-67c4-4ab9-87c4-0893376ad5c3" at bounding box center [287, 167] width 141 height 32
click at [242, 174] on link "bf13f137-67c4-4ab9-87c4-0893376ad5c3" at bounding box center [274, 167] width 98 height 21
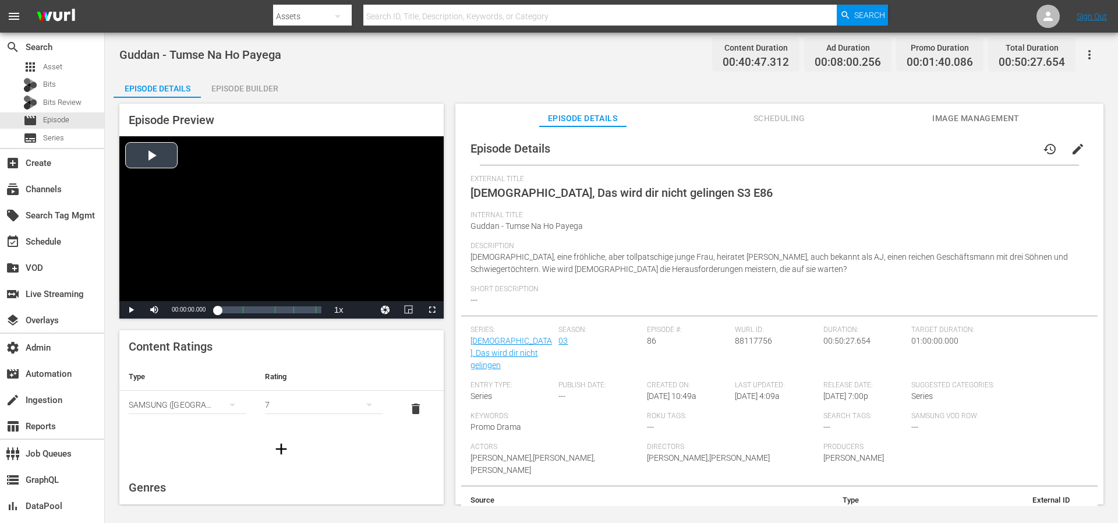
click at [267, 179] on div "Video Player" at bounding box center [281, 218] width 324 height 165
click at [154, 310] on span "Video Player" at bounding box center [154, 310] width 0 height 0
click at [432, 310] on span "Video Player" at bounding box center [432, 310] width 0 height 0
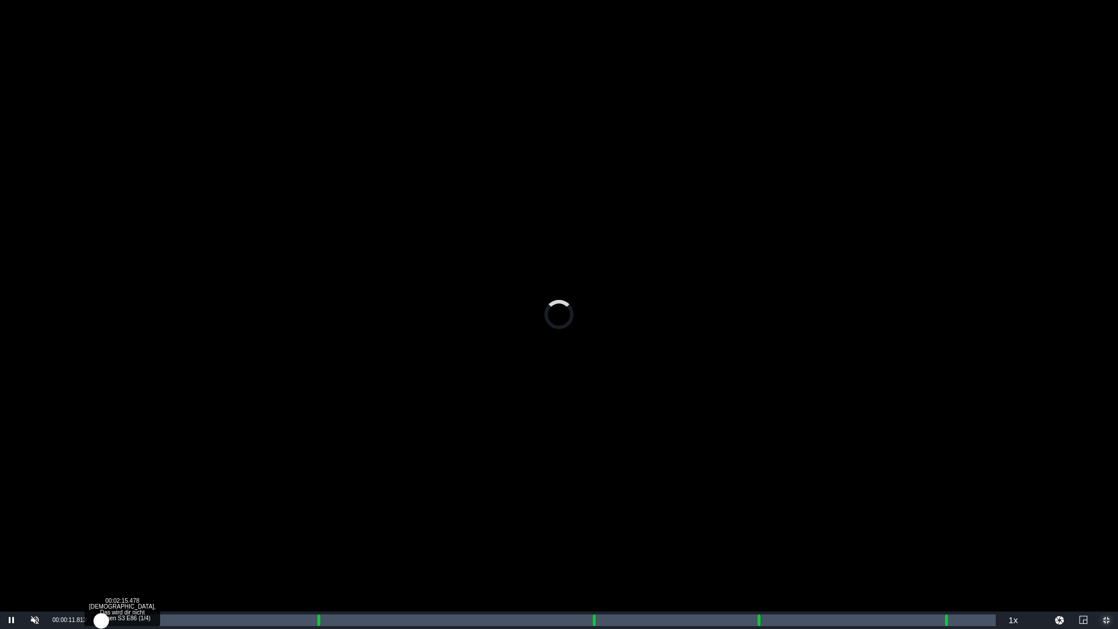
click at [138, 522] on div "Loaded : 0.48% 00:02:15.478 Guddan, Das wird dir nicht gelingen S3 E86 (1/4) 00…" at bounding box center [547, 620] width 898 height 12
click at [194, 522] on div "Loaded : 5.64% 00:05:23.970 Guddan, Das wird dir nicht gelingen S3 E86 (1/4) 00…" at bounding box center [546, 619] width 909 height 17
click at [242, 522] on div "00:08:04.974 [DEMOGRAPHIC_DATA], Das wird dir nicht gelingen S3 E86 (1/4)" at bounding box center [242, 620] width 1 height 12
click at [258, 522] on div "Loaded : 19.87% 00:08:59.951 Guddan, Das wird dir nicht gelingen S3 E86 (1/4) 0…" at bounding box center [547, 620] width 898 height 12
click at [313, 522] on div "Loaded : 23.07% 00:12:04.516 [PERSON_NAME], Das wird dir nicht gelingen S3 E86 …" at bounding box center [547, 620] width 898 height 12
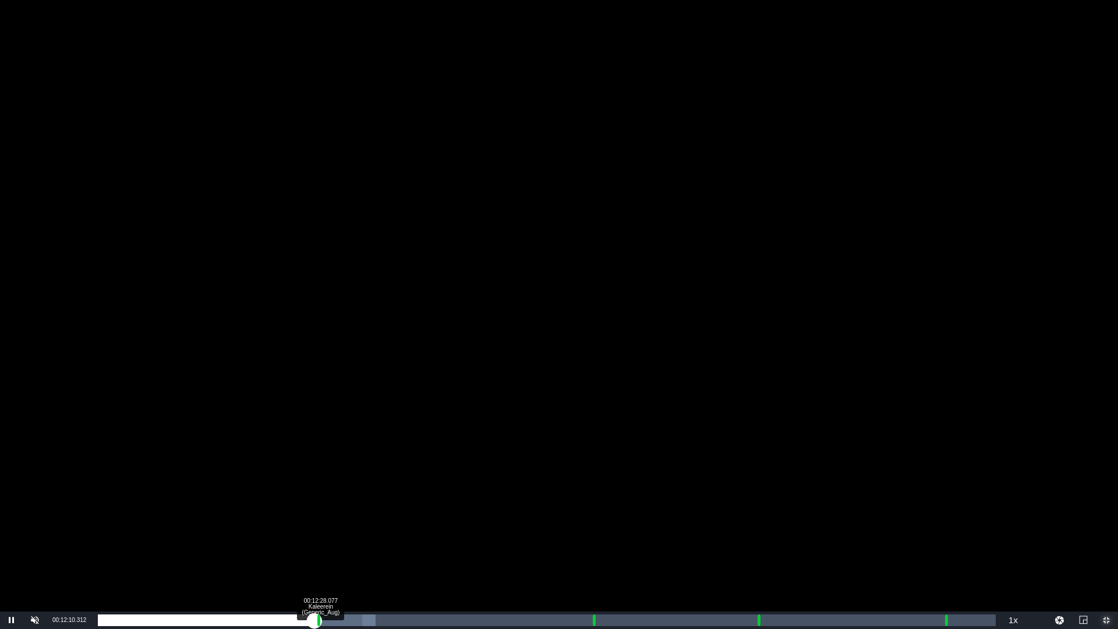
click at [319, 522] on div "Loaded : 30.92% 00:12:28.077 Kaleerein (Generic_Aug) 00:12:10.278 [GEOGRAPHIC_D…" at bounding box center [547, 620] width 898 height 12
click at [339, 522] on div "00:13:32.872 Zee GERMANY Ad Slate BRAND NEW 2025" at bounding box center [339, 620] width 1 height 12
click at [337, 522] on div "00:00:26.697" at bounding box center [219, 620] width 242 height 12
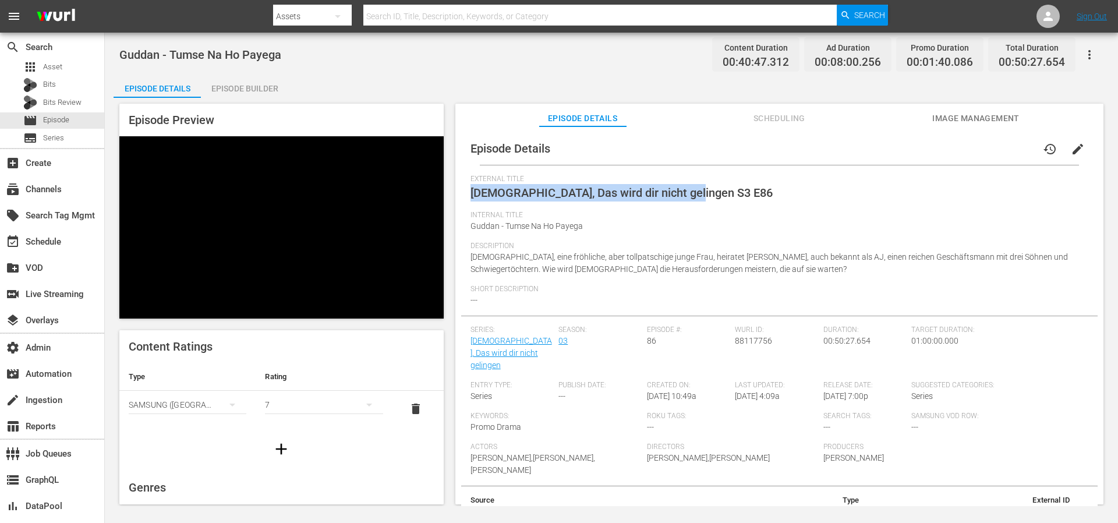
drag, startPoint x: 714, startPoint y: 192, endPoint x: 466, endPoint y: 196, distance: 248.1
click at [466, 196] on div "Episode Details history edit External Title [DEMOGRAPHIC_DATA], Das wird dir ni…" at bounding box center [779, 338] width 636 height 412
click at [687, 192] on span "[DEMOGRAPHIC_DATA], Das wird dir nicht gelingen S3 E86" at bounding box center [621, 193] width 302 height 14
drag, startPoint x: 661, startPoint y: 192, endPoint x: 474, endPoint y: 196, distance: 187.5
click at [474, 196] on div "External Title [DEMOGRAPHIC_DATA], Das wird dir nicht gelingen S3 E86" at bounding box center [779, 193] width 618 height 36
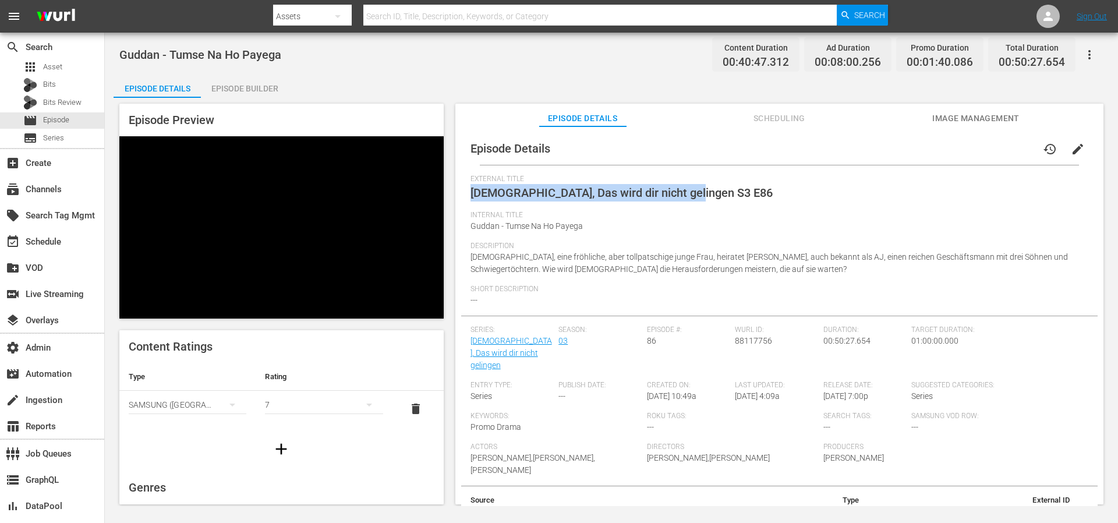
copy span "[DEMOGRAPHIC_DATA], Das wird dir nicht gelingen S3 E86"
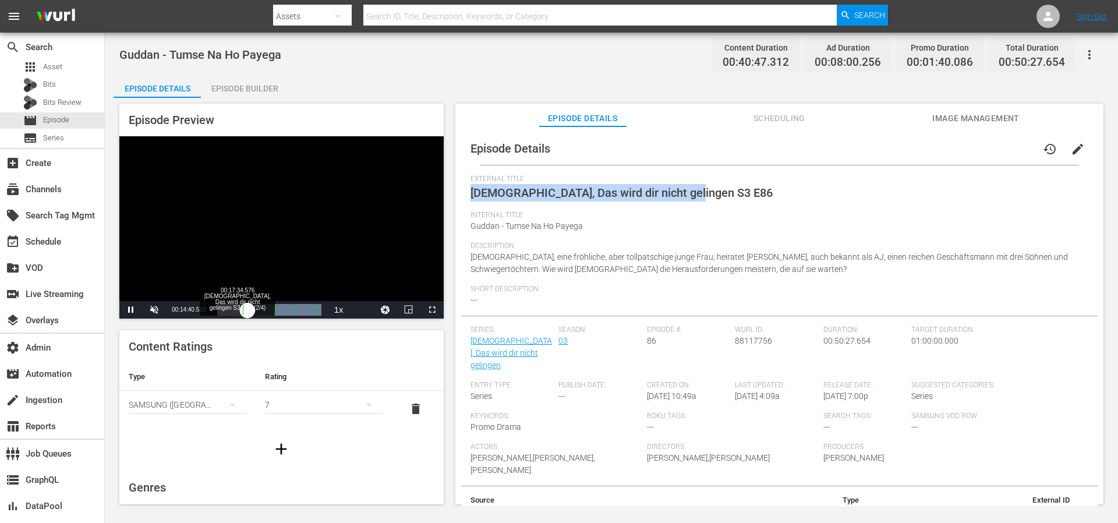
click at [247, 309] on div "00:01:31.500" at bounding box center [232, 310] width 30 height 12
